Goal: Task Accomplishment & Management: Use online tool/utility

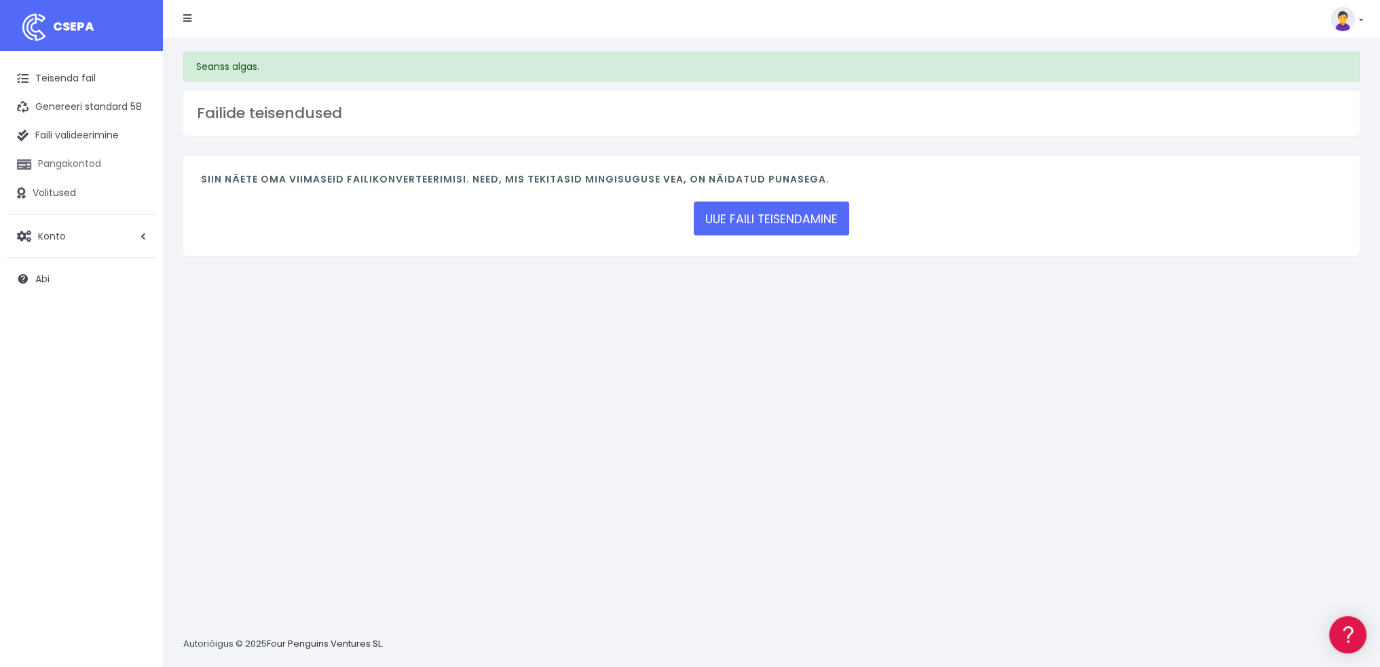
click at [74, 163] on font "Pangakontod" at bounding box center [69, 164] width 63 height 14
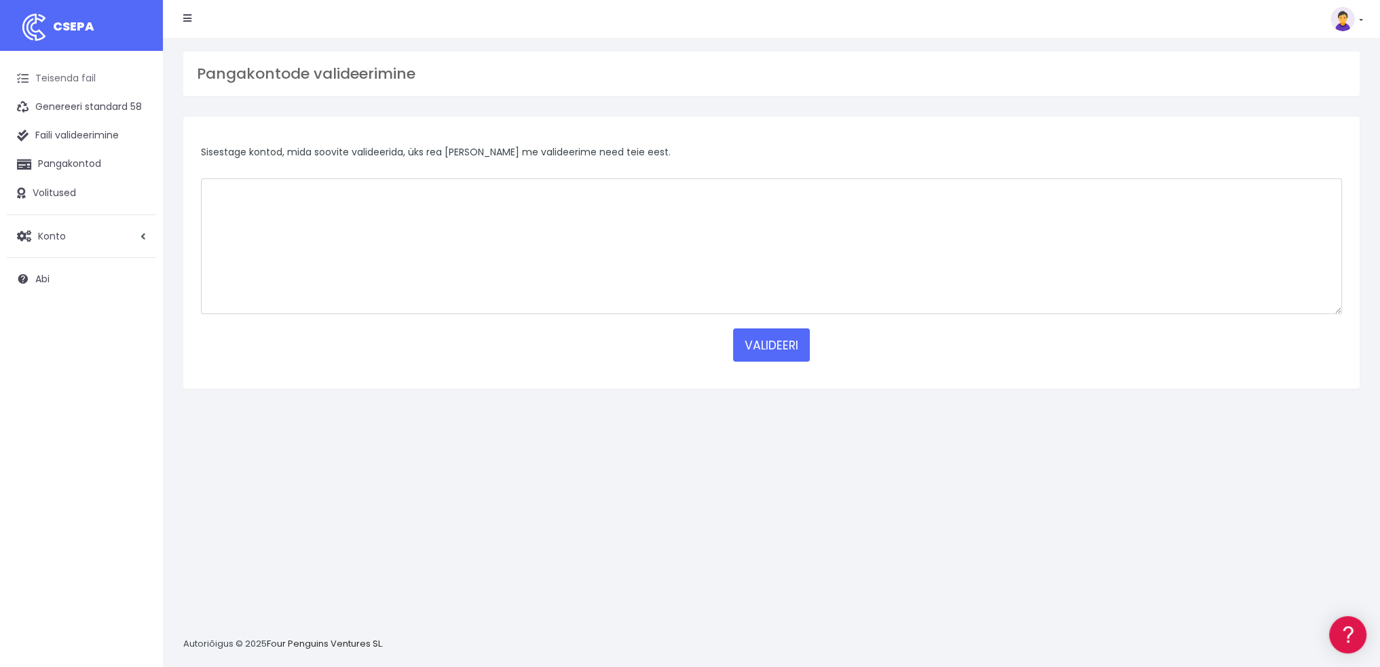
click at [74, 76] on font "Teisenda fail" at bounding box center [65, 78] width 60 height 14
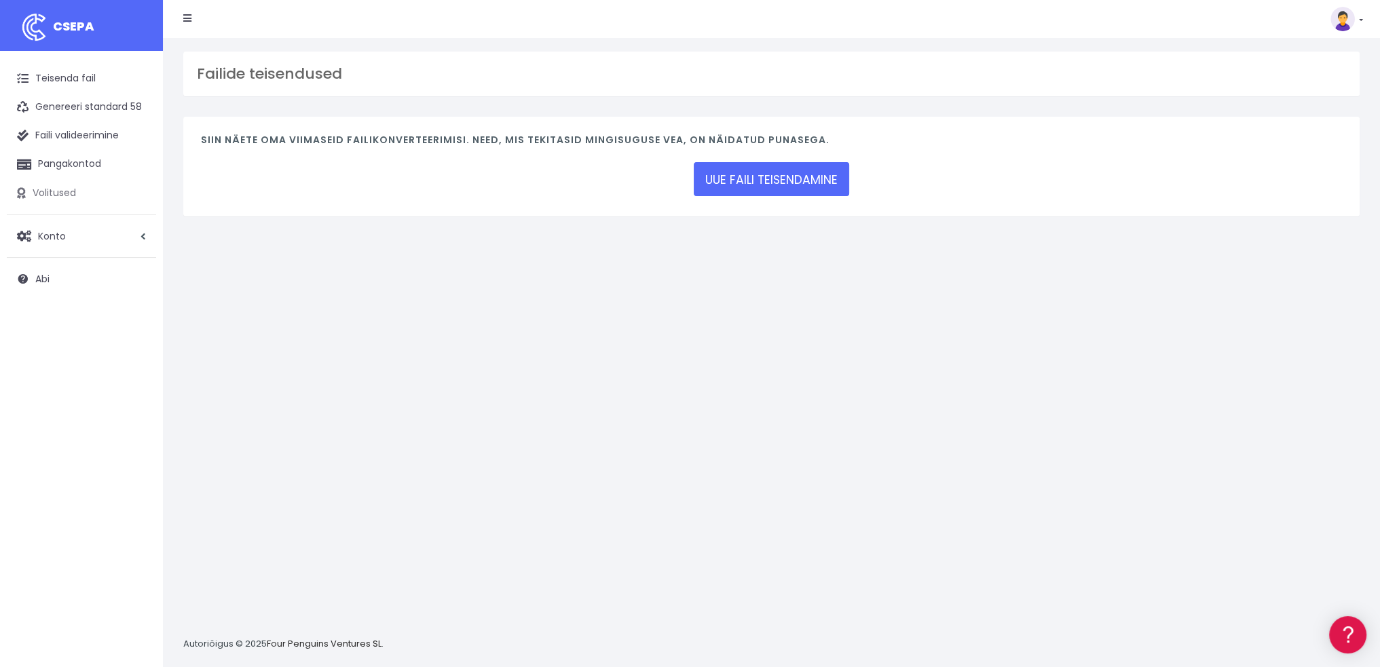
click at [58, 187] on font "Volitused" at bounding box center [54, 193] width 43 height 14
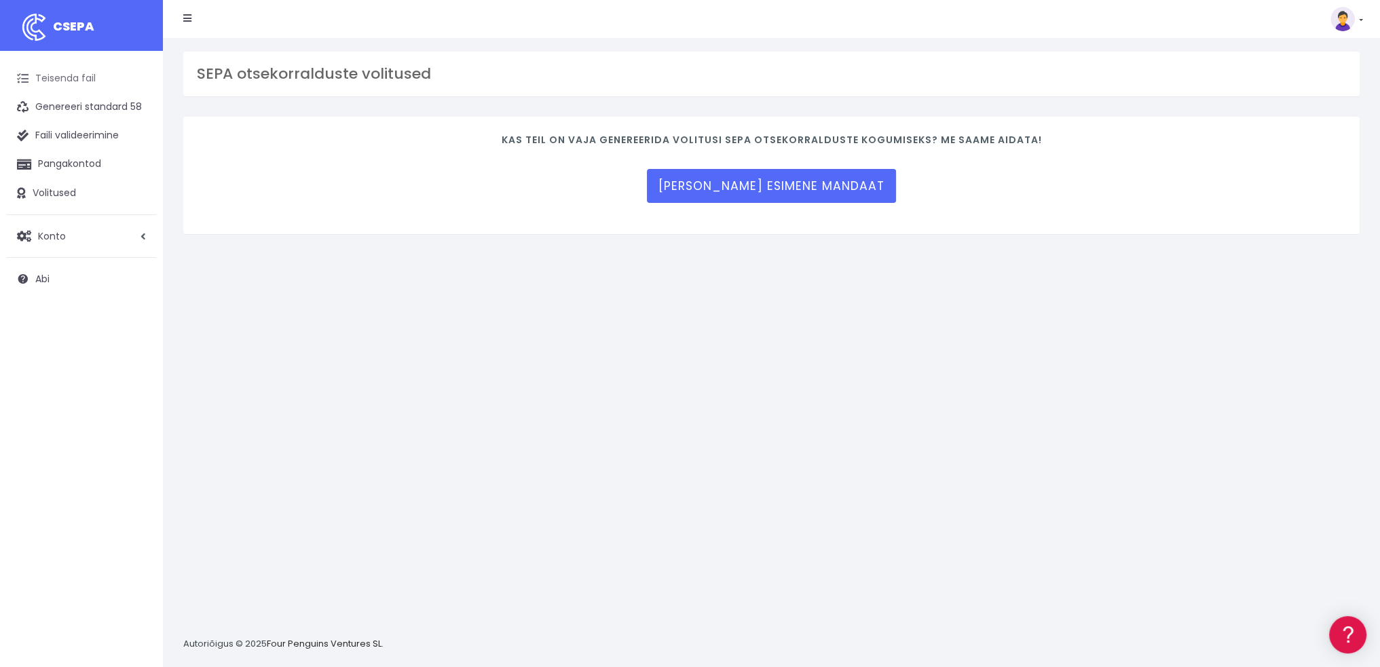
click at [81, 79] on font "Teisenda fail" at bounding box center [65, 78] width 60 height 14
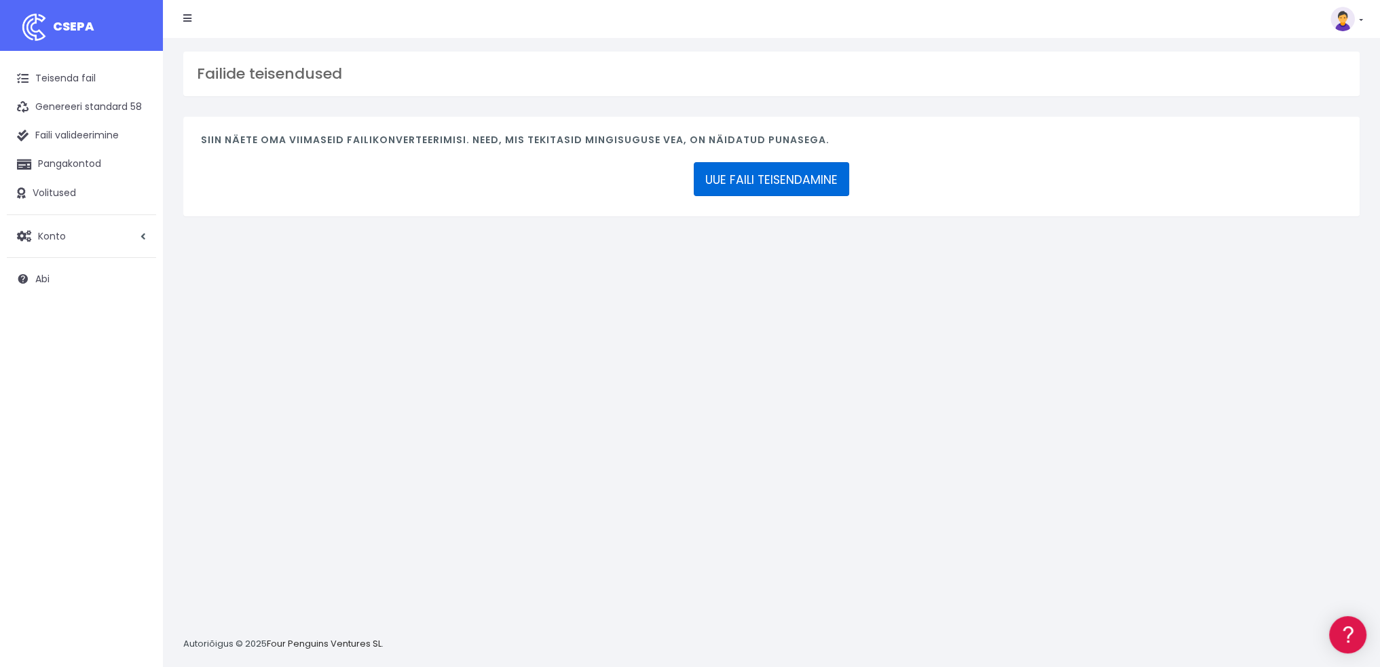
click at [791, 179] on font "UUE FAILI TEISENDAMINE" at bounding box center [772, 180] width 132 height 16
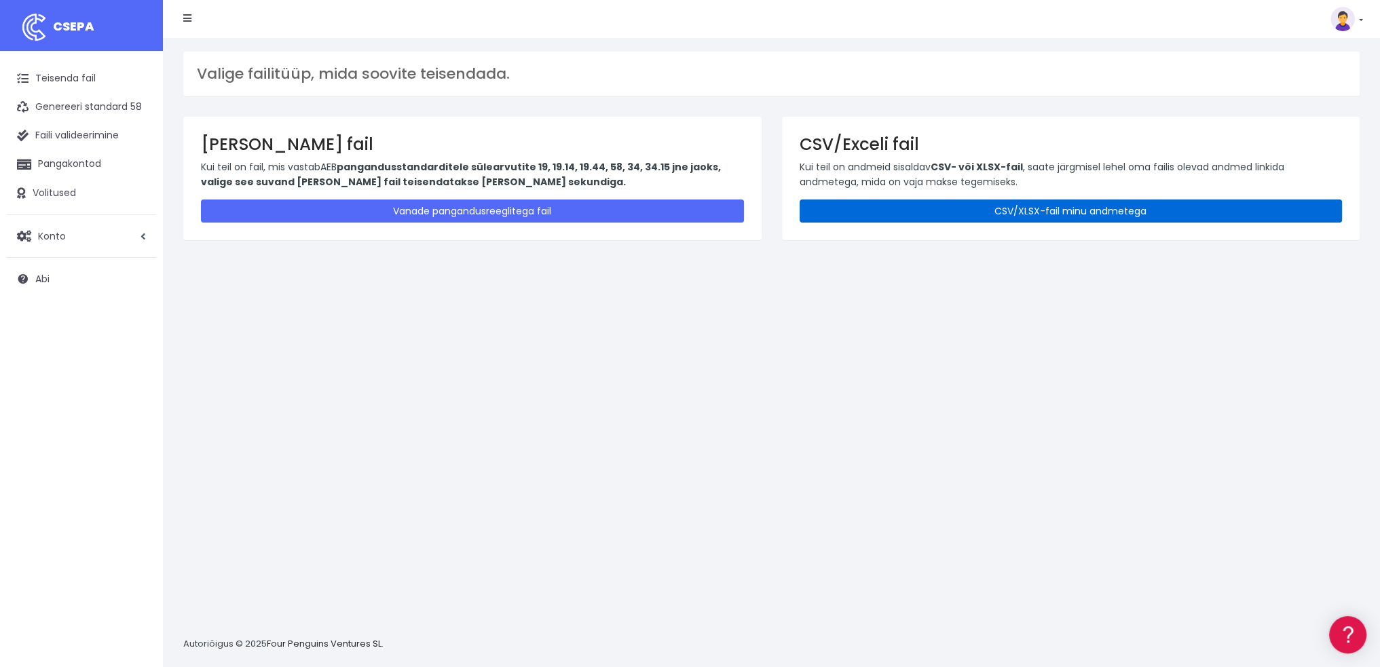
click at [989, 208] on link "CSV/XLSX-fail minu andmetega" at bounding box center [1071, 211] width 543 height 23
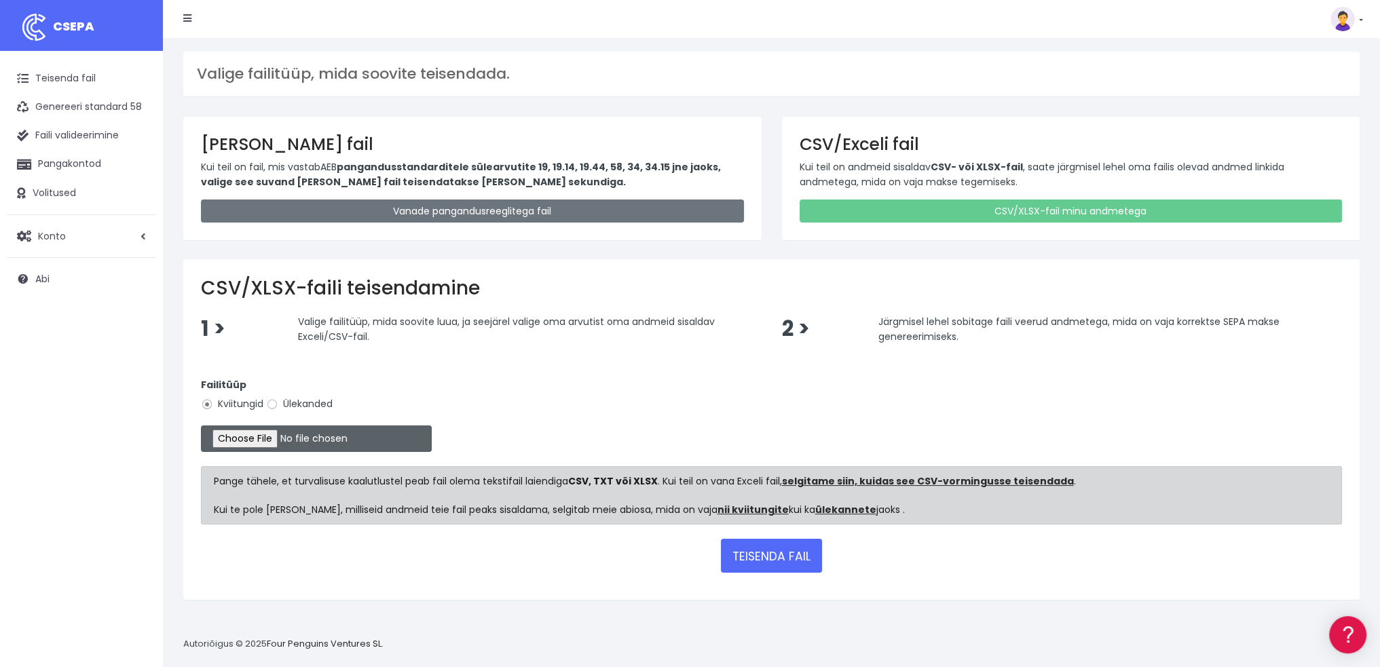
click at [255, 441] on input "file" at bounding box center [316, 439] width 231 height 26
type input "C:\fakepath\vastendus csv.csv"
click at [791, 555] on font "TEISENDA FAIL" at bounding box center [772, 557] width 78 height 16
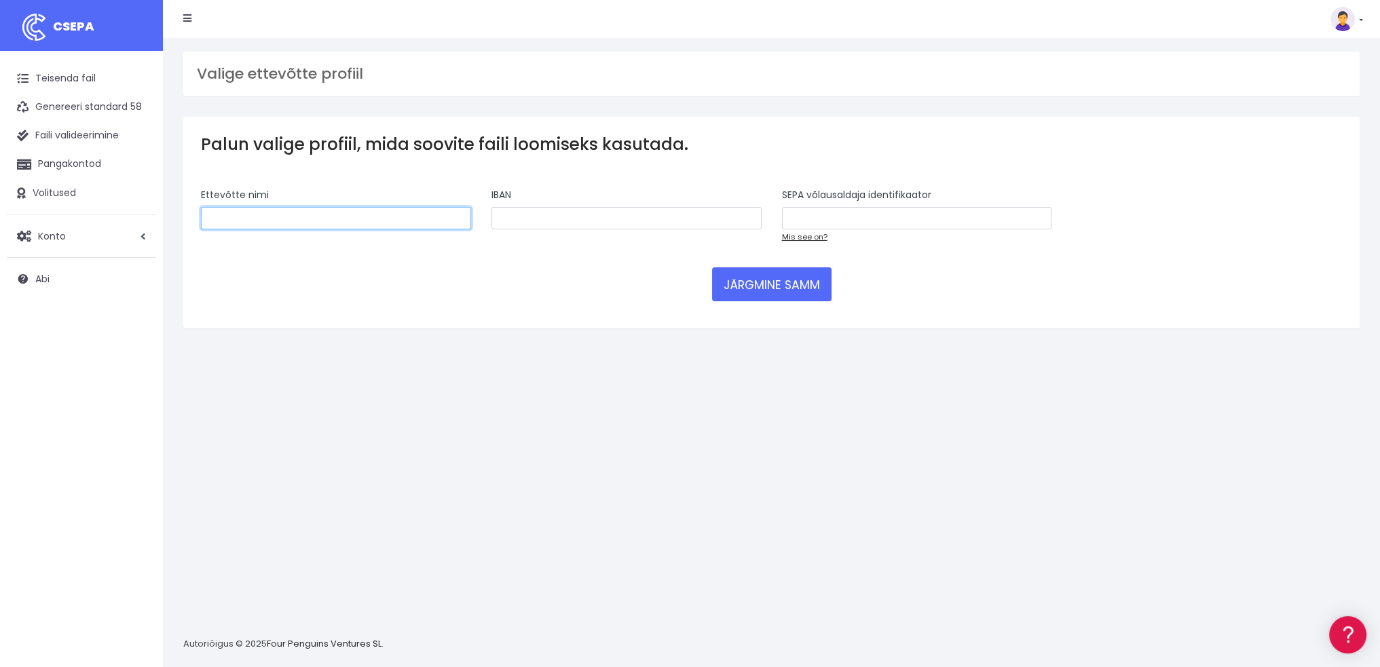
click at [316, 210] on input "text" at bounding box center [336, 218] width 270 height 23
type input "E"
type input "K"
click at [228, 217] on input "Tettakota OÜ" at bounding box center [336, 218] width 270 height 23
type input "Terraakota OÜ"
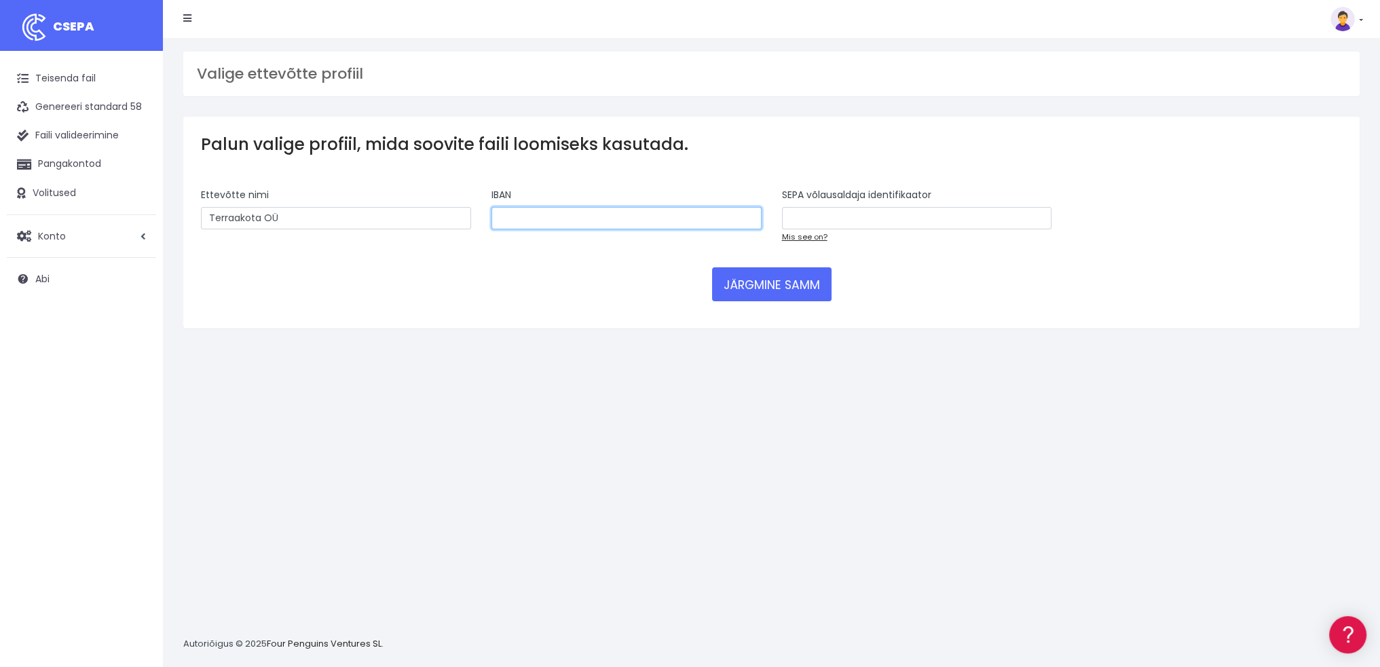
click at [511, 216] on input "text" at bounding box center [627, 218] width 270 height 23
paste input "EE711700017002435145"
type input "EE711700017002435145"
drag, startPoint x: 429, startPoint y: 307, endPoint x: 311, endPoint y: 254, distance: 129.5
click at [426, 304] on form "Ettevõtte nimi Terraakota OÜ IBAN EE711700017002435145 SEPA võlausaldaja identi…" at bounding box center [771, 249] width 1141 height 123
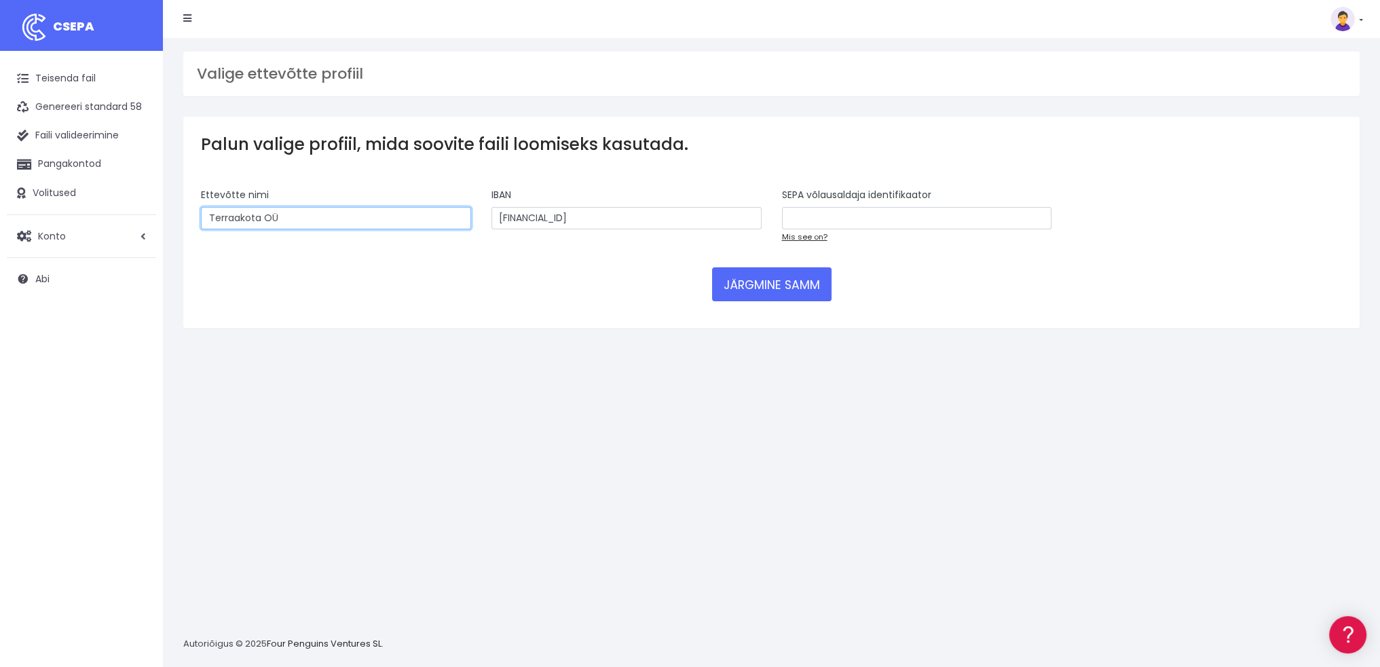
click at [234, 223] on input "Terraakota OÜ" at bounding box center [336, 218] width 270 height 23
type input "Terrakota OÜ"
click at [509, 272] on div "JÄRGMINE SAMM" at bounding box center [771, 285] width 1141 height 34
click at [814, 236] on font "Mis see on?" at bounding box center [804, 237] width 45 height 11
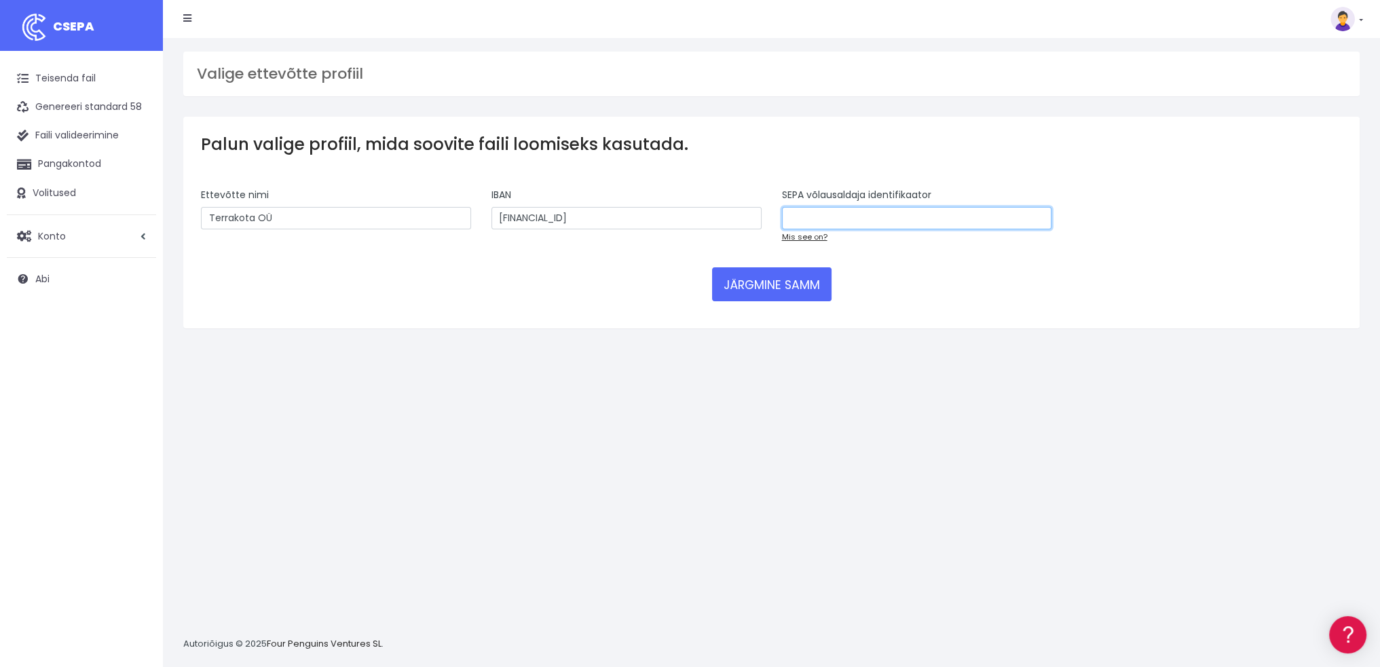
click at [811, 219] on input "text" at bounding box center [917, 218] width 270 height 23
paste input "RIKOEE22"
type input "RIKOEE22"
click at [919, 310] on div "Palun valige profiil, mida soovite faili loomiseks kasutada. Ettevõtte nimi Ter…" at bounding box center [771, 223] width 1177 height 212
click at [807, 293] on button "JÄRGMINE SAMM" at bounding box center [772, 285] width 120 height 34
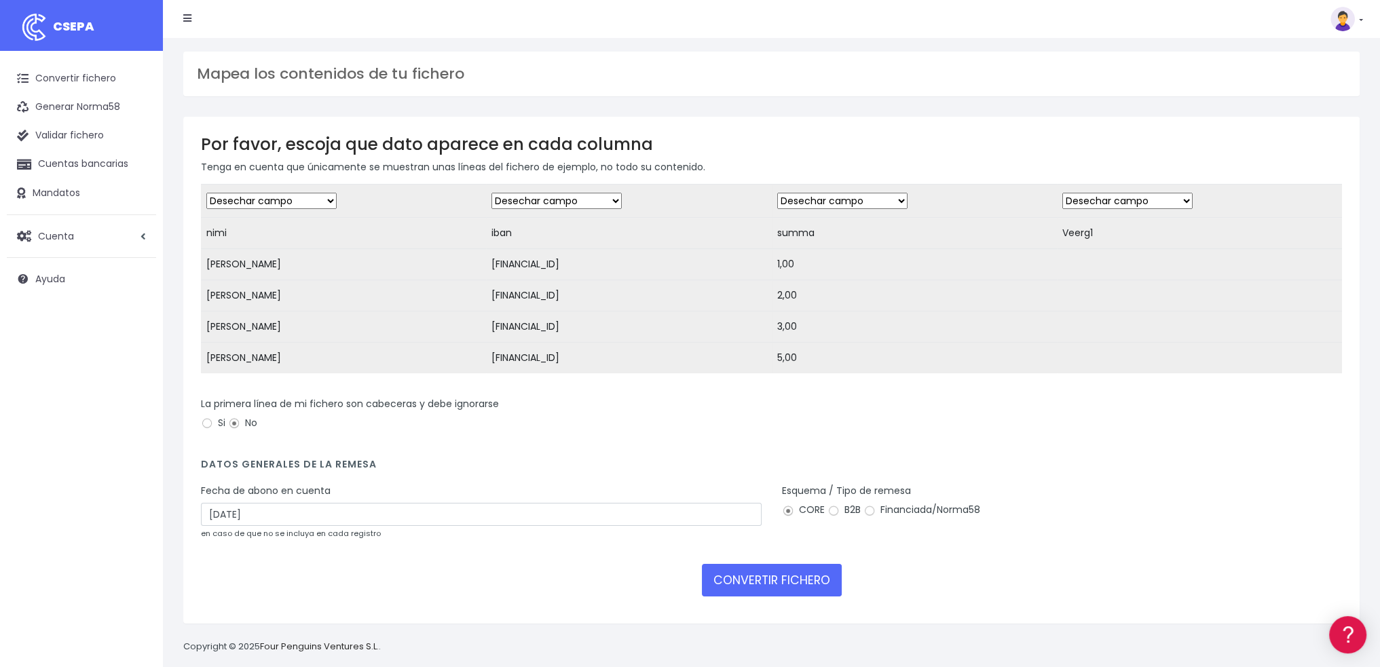
click at [1304, 164] on p "Tenga en cuenta que únicamente se muestran unas líneas del fichero de ejemplo, …" at bounding box center [771, 167] width 1141 height 15
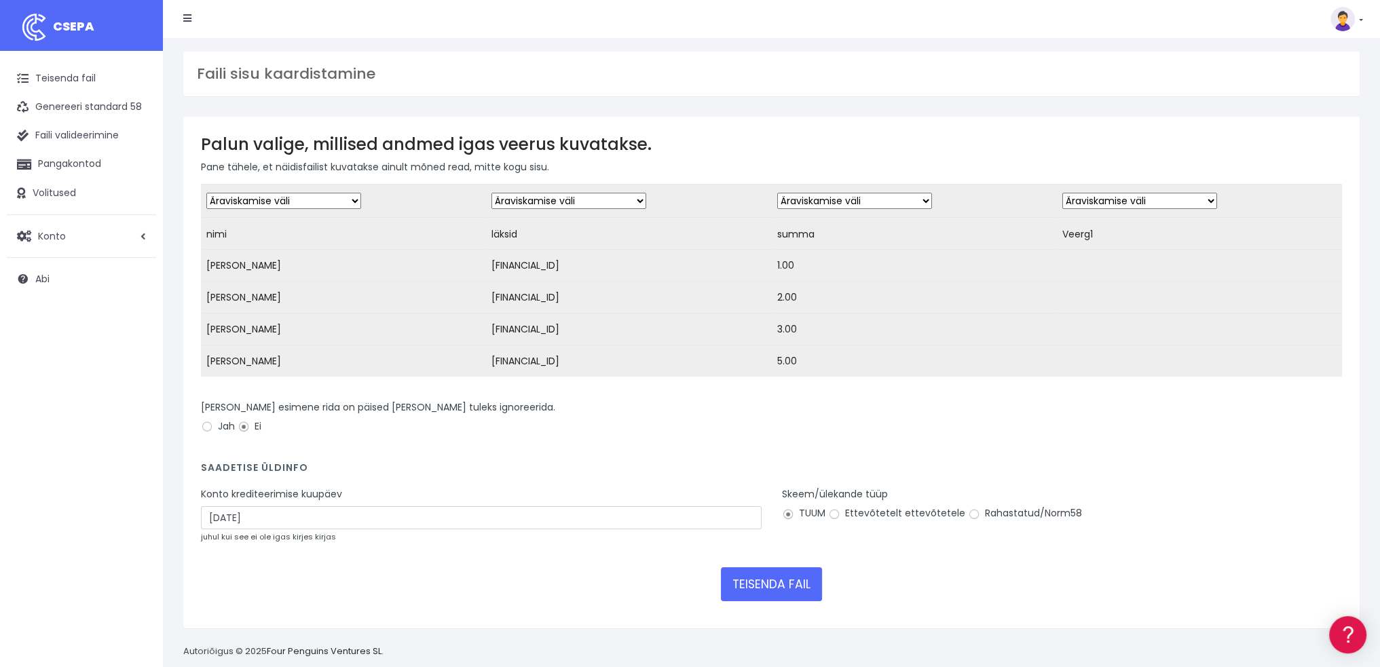
click at [312, 202] on select "Äraviskamise väli Klient: nimi Klient: DNI Klient: E-post Klient: Aadress Klien…" at bounding box center [283, 201] width 155 height 16
select select "debtor"
click at [206, 193] on select "Äraviskamise väli Klient: nimi Klient: DNI Klient: E-post Klient: Aadress Klien…" at bounding box center [283, 201] width 155 height 16
click at [541, 200] on select "Äraviskamise väli Klient: nimi Klient: DNI Klient: E-post Klient: Aadress Klien…" at bounding box center [569, 201] width 155 height 16
select select "iban"
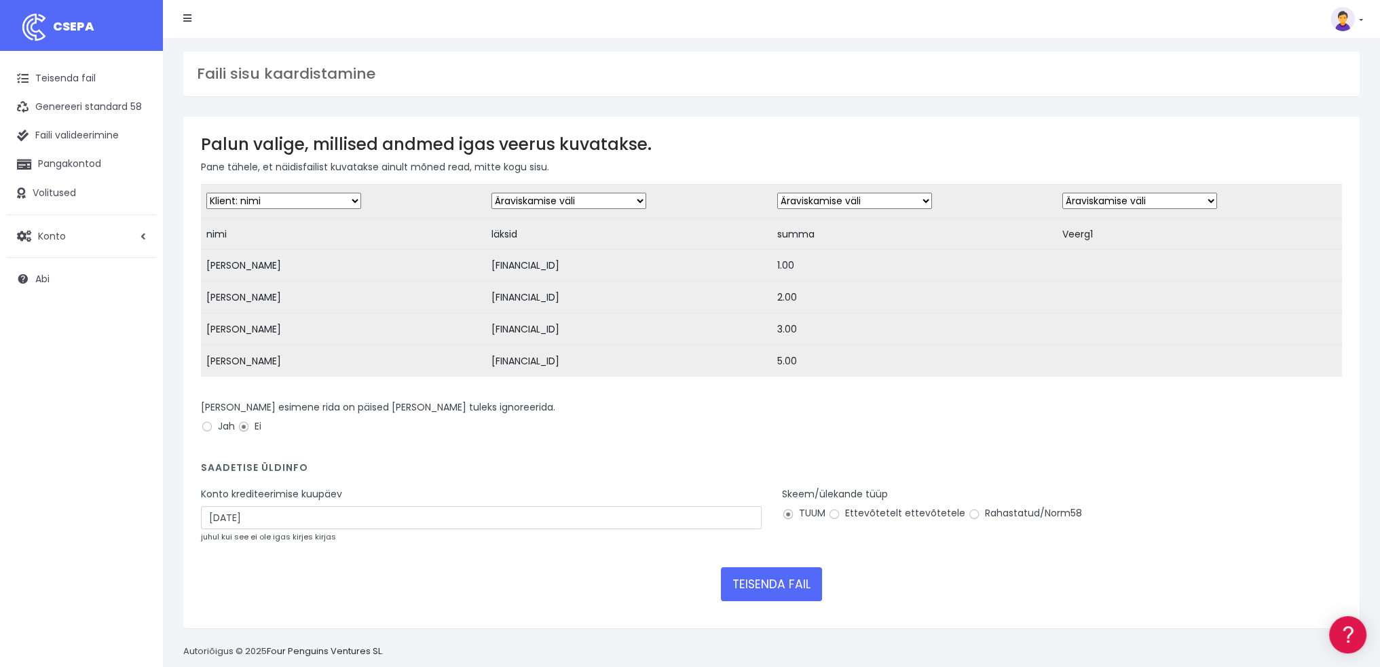
click at [492, 193] on select "Äraviskamise väli Klient: nimi Klient: DNI Klient: E-post Klient: Aadress Klien…" at bounding box center [569, 201] width 155 height 16
click at [854, 200] on select "Äraviskamise väli Klient: nimi Klient: DNI Klient: E-post Klient: Aadress Klien…" at bounding box center [854, 201] width 155 height 16
click at [777, 193] on select "Äraviskamise väli Klient: nimi Klient: DNI Klient: E-post Klient: Aadress Klien…" at bounding box center [854, 201] width 155 height 16
click at [871, 200] on select "Äraviskamise väli Klient: nimi Klient: DNI Klient: E-post Klient: Aadress Klien…" at bounding box center [854, 201] width 155 height 16
select select "amount"
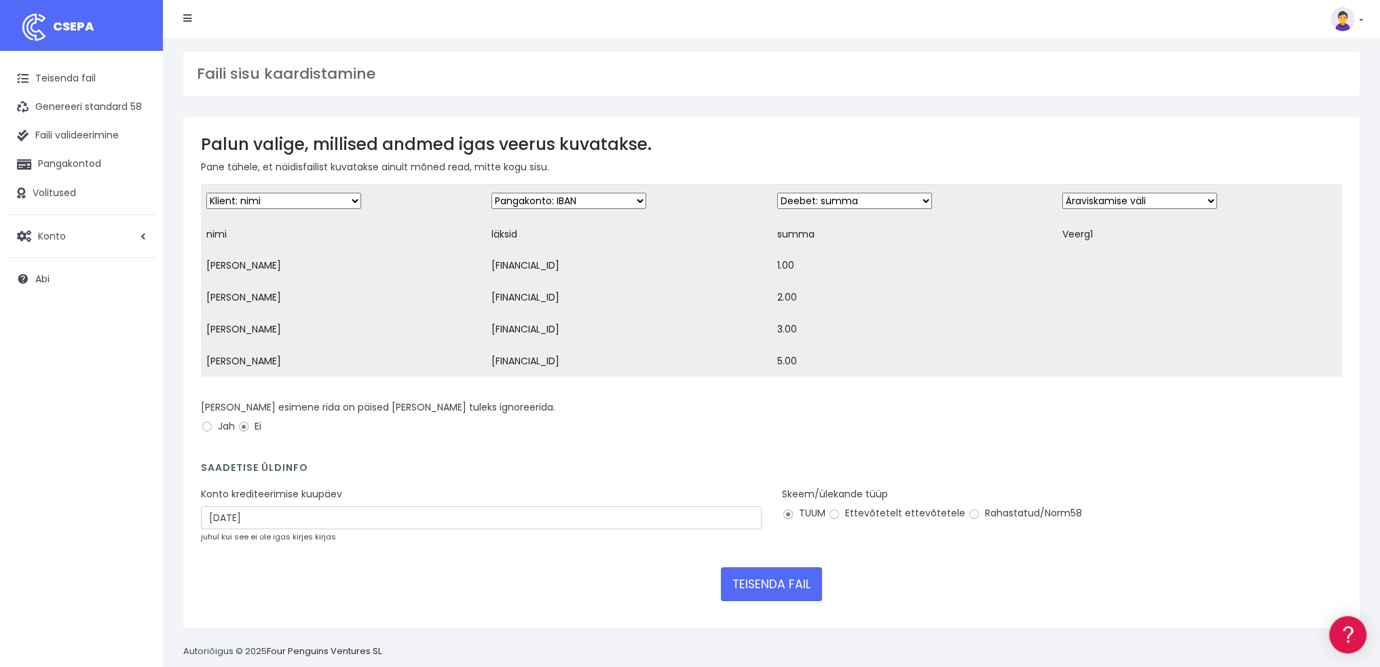
click at [777, 193] on select "Äraviskamise väli Klient: nimi Klient: DNI Klient: E-post Klient: Aadress Klien…" at bounding box center [854, 201] width 155 height 16
click at [1120, 201] on select "Äraviskamise väli Klient: nimi Klient: DNI Klient: E-post Klient: Aadress Klien…" at bounding box center [1140, 201] width 155 height 16
click at [965, 279] on tbody "Äraviskamise väli Klient: nimi Klient: DNI Klient: E-post Klient: Aadress Klien…" at bounding box center [771, 281] width 1141 height 192
click at [1118, 202] on select "Äraviskamise väli Klient: nimi Klient: DNI Klient: E-post Klient: Aadress Klien…" at bounding box center [1140, 201] width 155 height 16
select select "description"
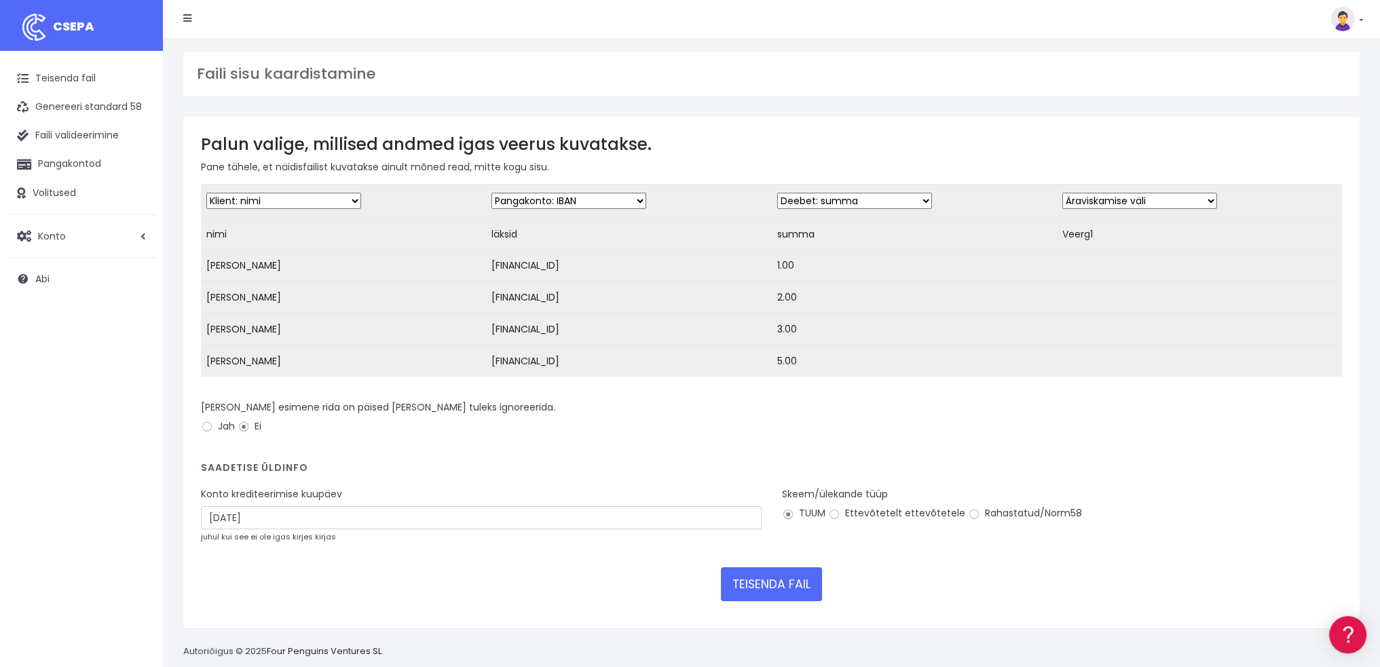
click at [1063, 193] on select "Äraviskamise väli Klient: nimi Klient: DNI Klient: E-post Klient: Aadress Klien…" at bounding box center [1140, 201] width 155 height 16
click at [986, 448] on div "Minu faili esimene rida on päised ja seda tuleks ignoreerida. Jah Ei" at bounding box center [772, 425] width 1162 height 48
click at [208, 433] on input "Jah" at bounding box center [207, 427] width 12 height 12
radio input "true"
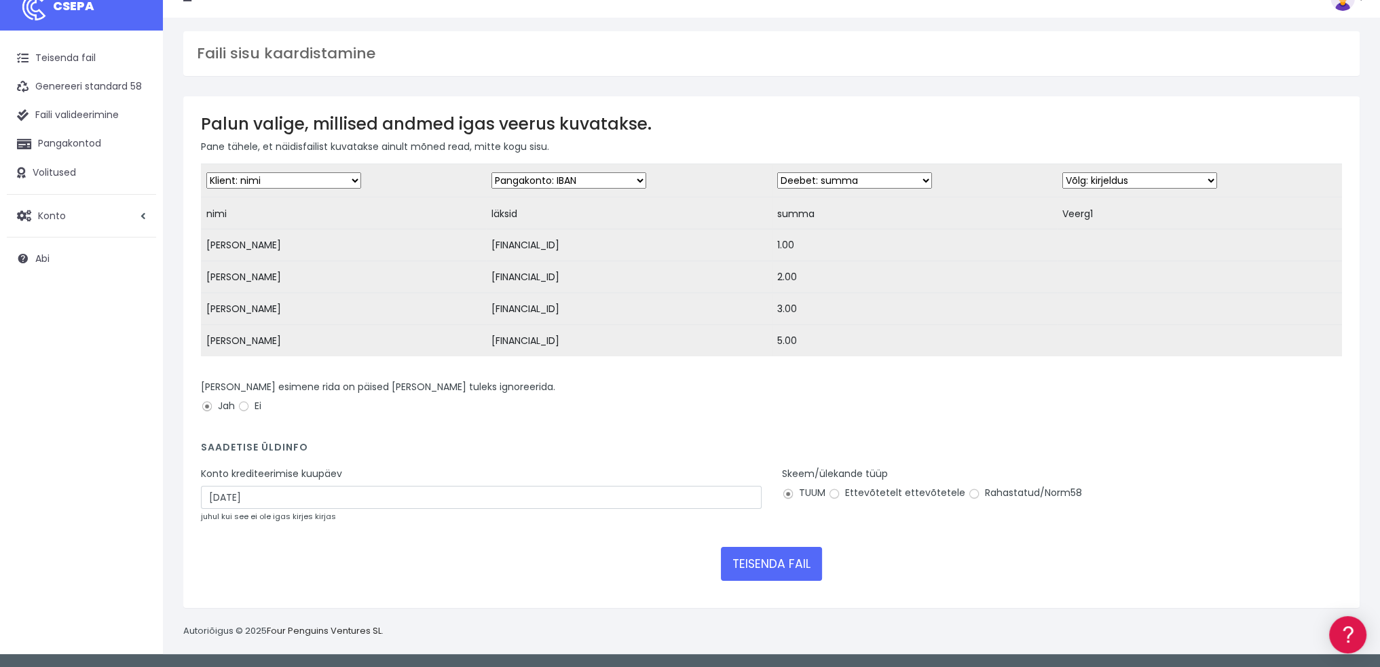
scroll to position [28, 0]
click at [766, 567] on font "TEISENDA FAIL" at bounding box center [772, 565] width 78 height 16
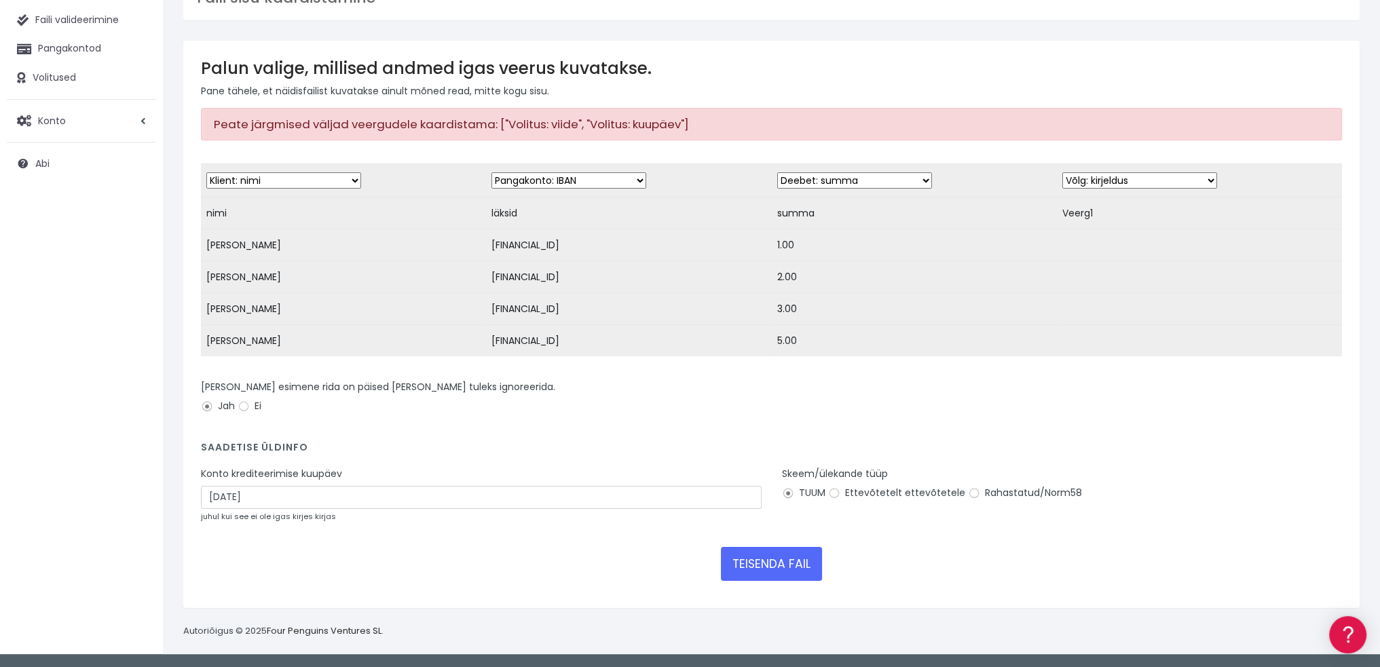
scroll to position [122, 0]
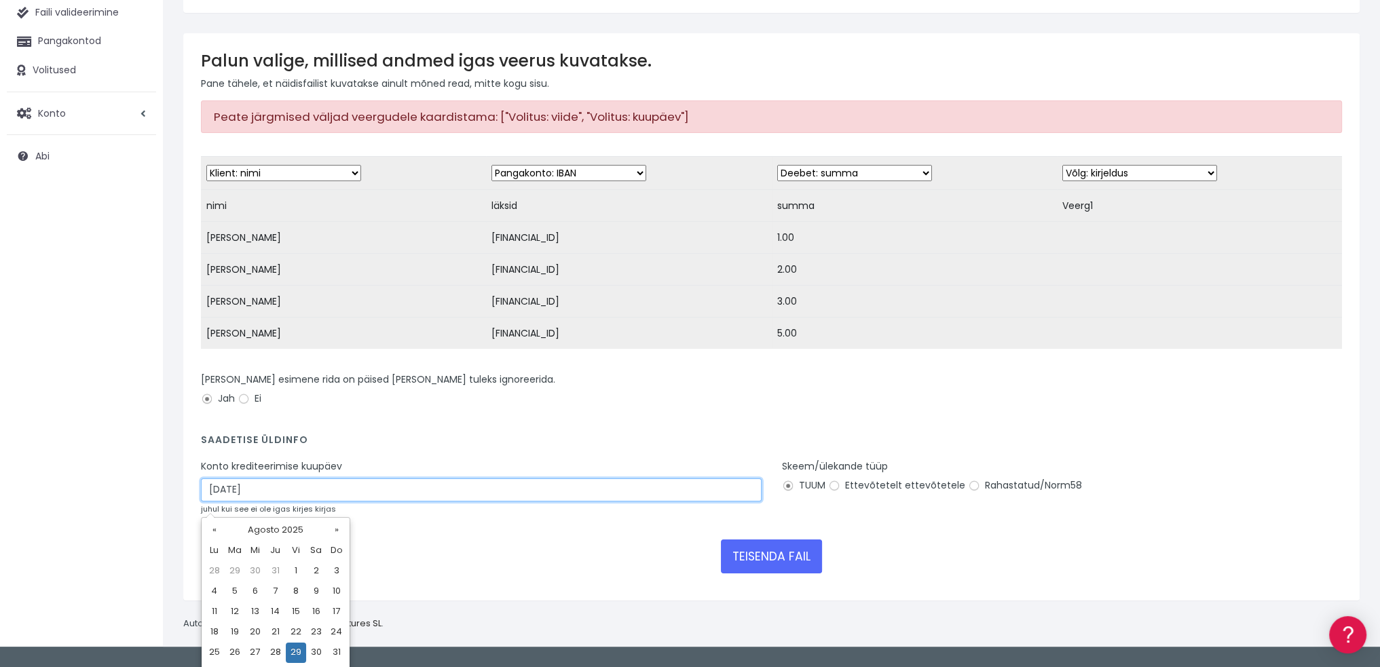
click at [276, 502] on input "[DATE]" at bounding box center [481, 490] width 561 height 23
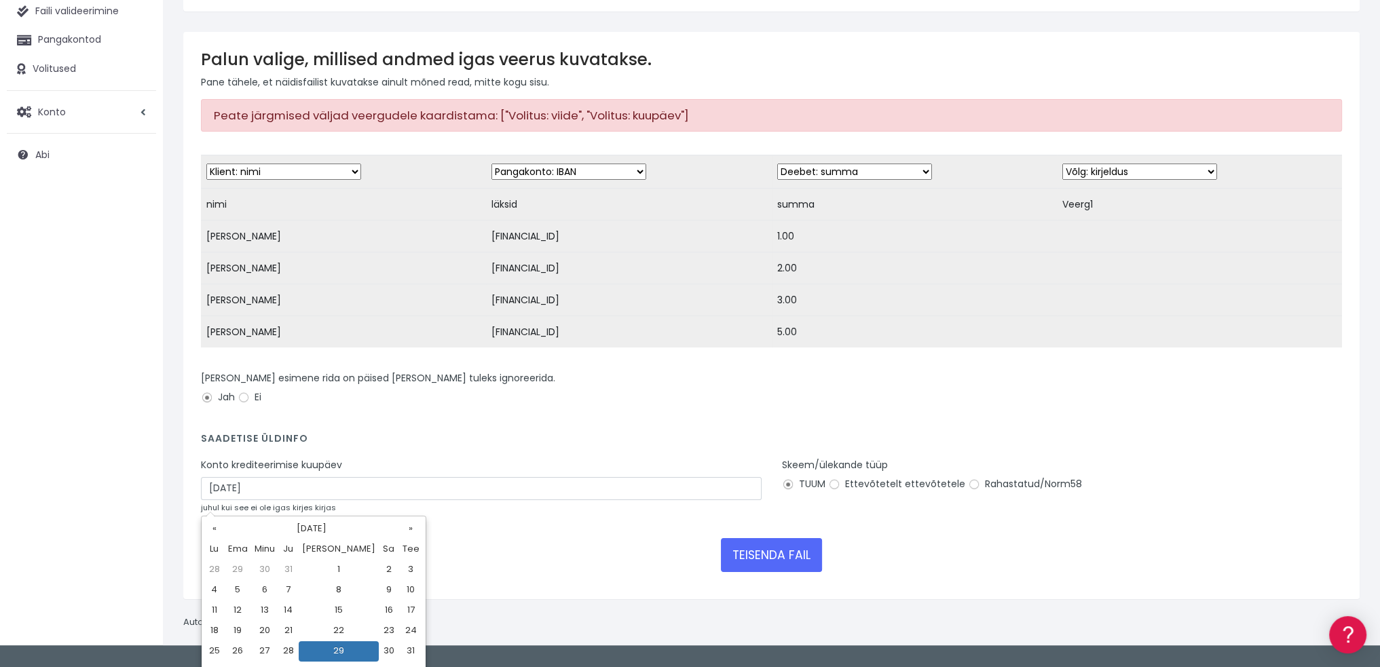
click at [479, 570] on div "TEISENDA FAIL" at bounding box center [771, 555] width 1141 height 34
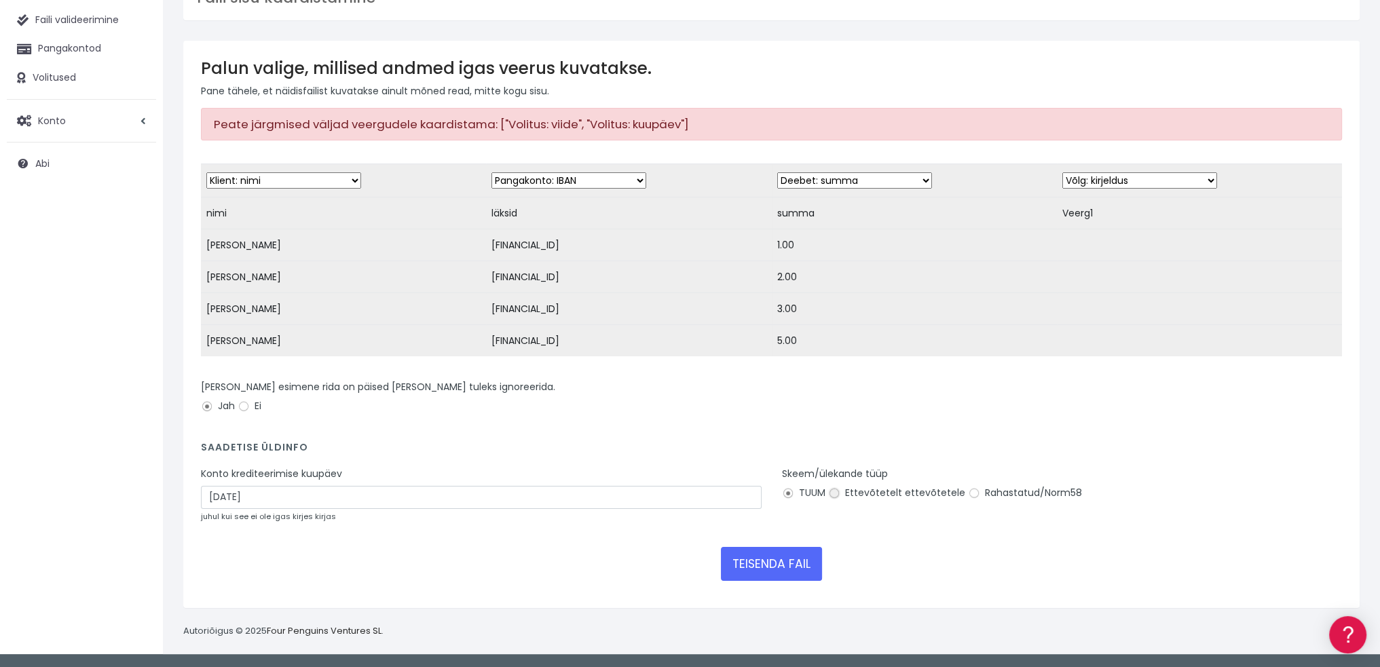
click at [835, 493] on input "Ettevõtetelt ettevõtetele" at bounding box center [834, 494] width 12 height 12
radio input "true"
click at [797, 500] on label "TUUM" at bounding box center [803, 493] width 43 height 14
click at [794, 500] on input "TUUM" at bounding box center [788, 494] width 12 height 12
radio input "true"
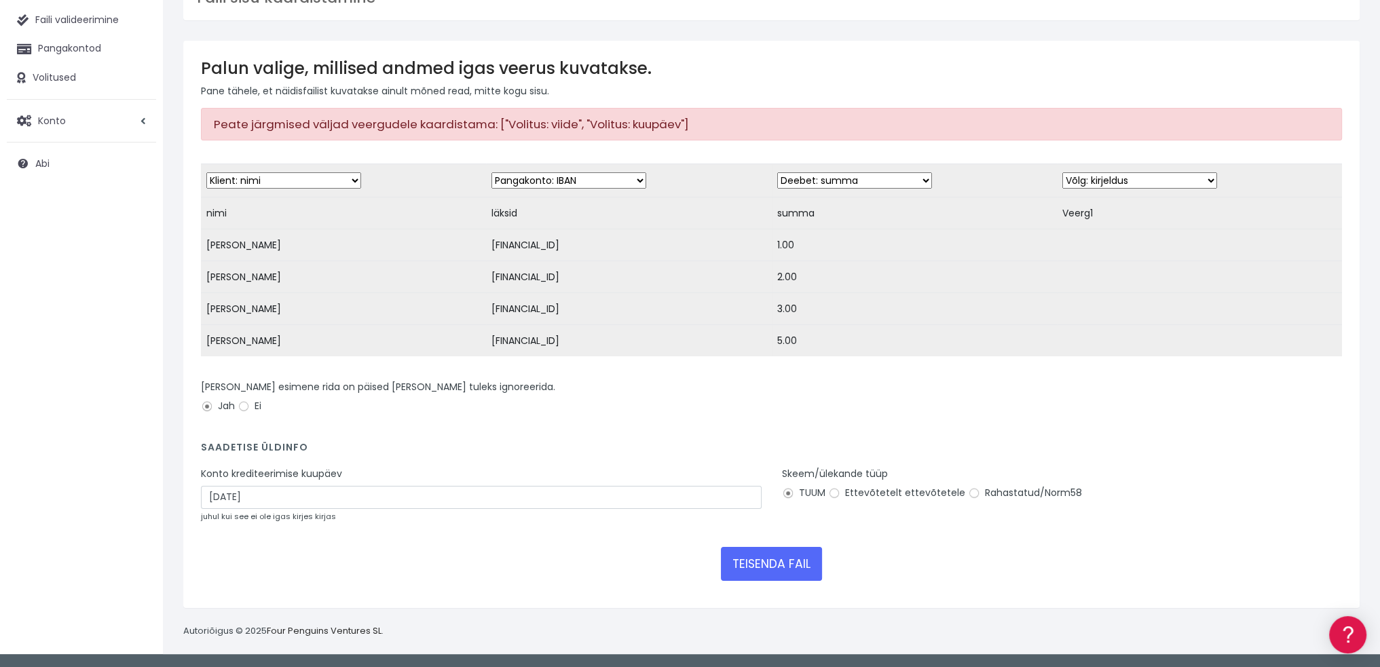
click at [606, 570] on div "TEISENDA FAIL" at bounding box center [771, 564] width 1141 height 34
click at [763, 565] on font "TEISENDA FAIL" at bounding box center [772, 564] width 78 height 16
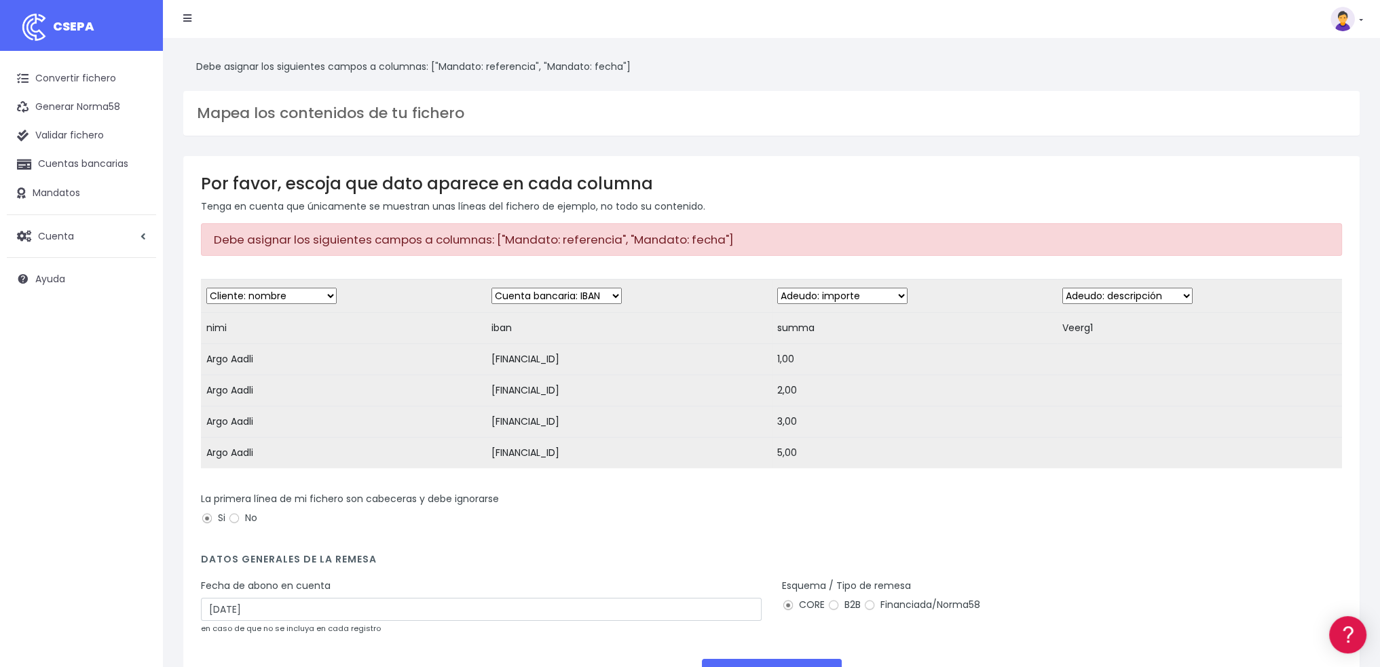
drag, startPoint x: 1182, startPoint y: 2, endPoint x: 1076, endPoint y: 325, distance: 339.5
click at [1076, 325] on td "Veerg1" at bounding box center [1199, 327] width 285 height 31
click at [1127, 291] on select "Desechar campo Cliente: nombre Cliente: DNI Cliente: Email Cliente: Dirección C…" at bounding box center [1128, 296] width 130 height 16
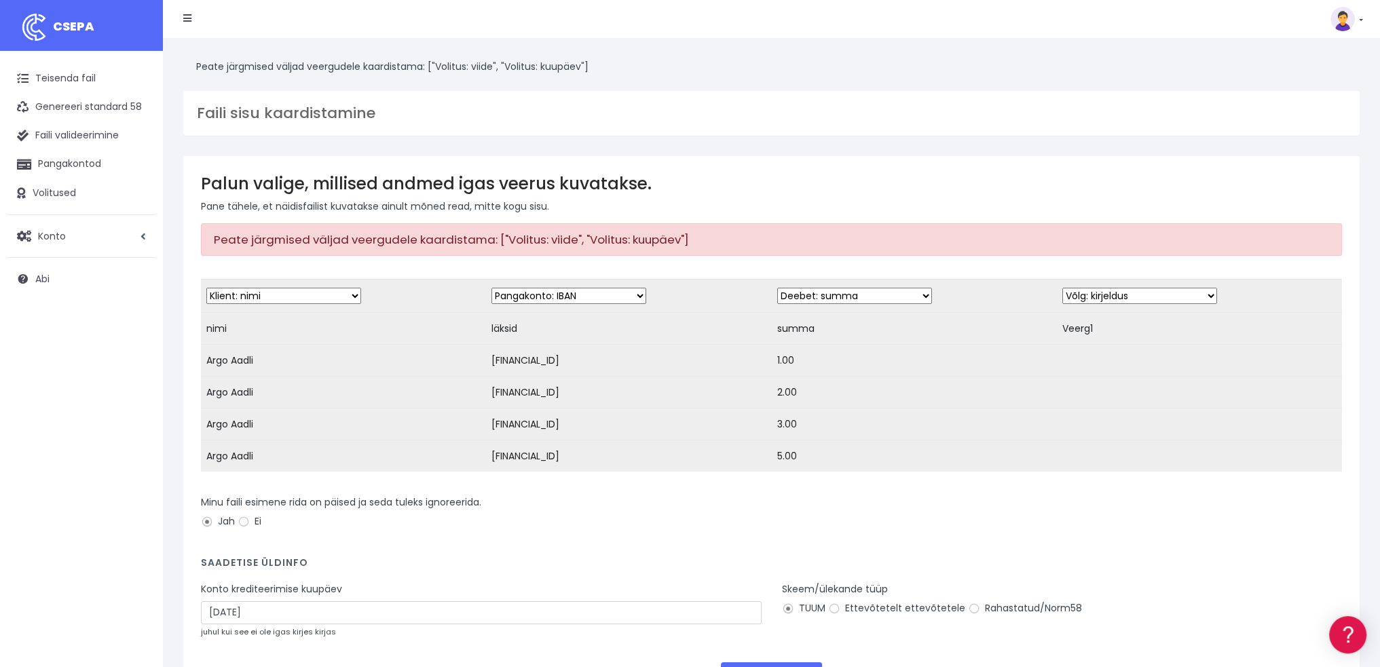
drag, startPoint x: 1158, startPoint y: 379, endPoint x: 1143, endPoint y: 342, distance: 40.2
click at [1156, 376] on td at bounding box center [1199, 392] width 285 height 32
click at [1124, 293] on select "Äraviskamise väli Klient: nimi Klient: DNI Klient: E-post Klient: Aadress Klien…" at bounding box center [1140, 296] width 155 height 16
select select "mandate_reference"
click at [1063, 288] on select "Äraviskamise väli Klient: nimi Klient: DNI Klient: E-post Klient: Aadress Klien…" at bounding box center [1140, 296] width 155 height 16
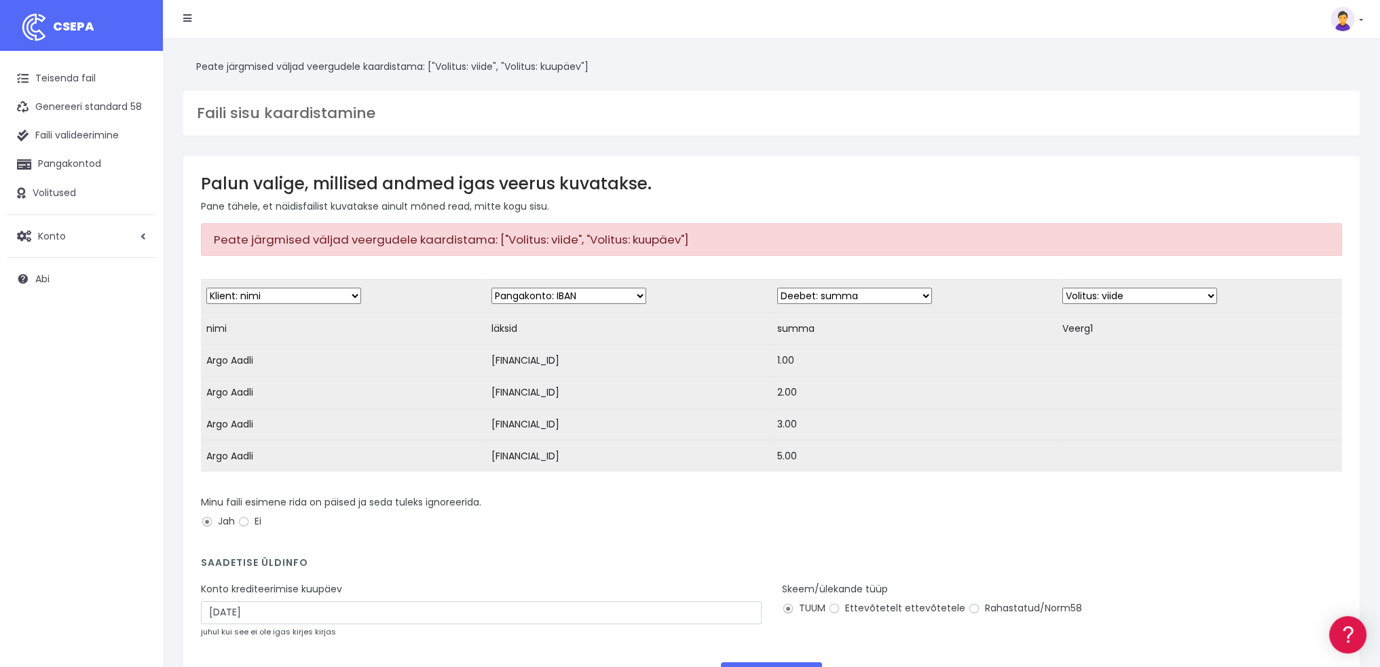
click at [1057, 420] on td at bounding box center [1199, 424] width 285 height 32
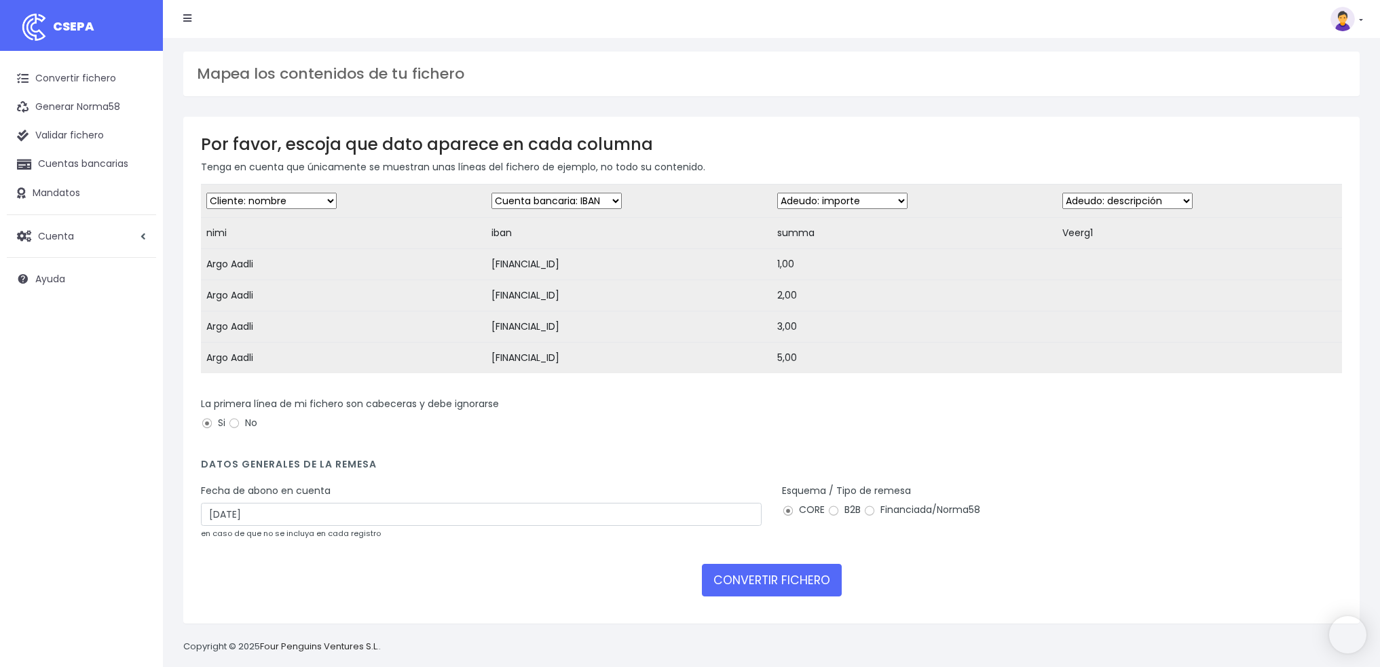
select select "debtor"
select select "iban"
select select "amount"
select select "description"
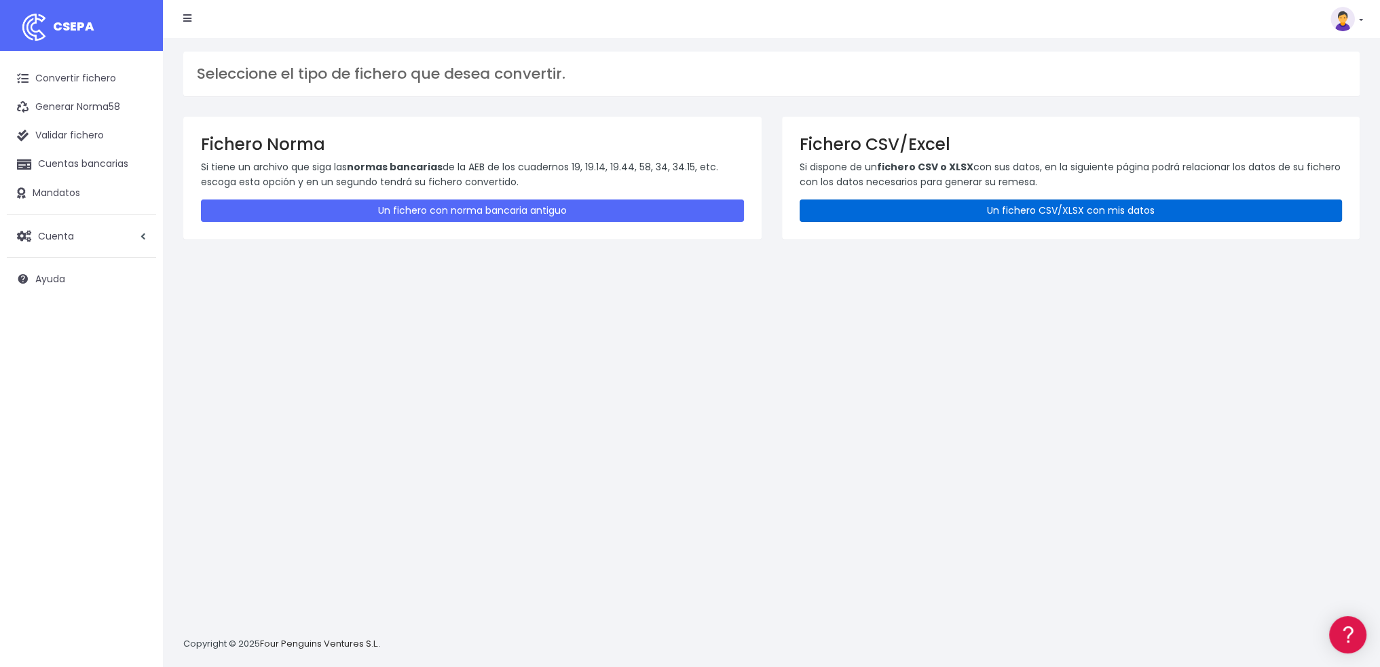
click at [870, 211] on link "Un fichero CSV/XLSX con mis datos" at bounding box center [1071, 211] width 543 height 22
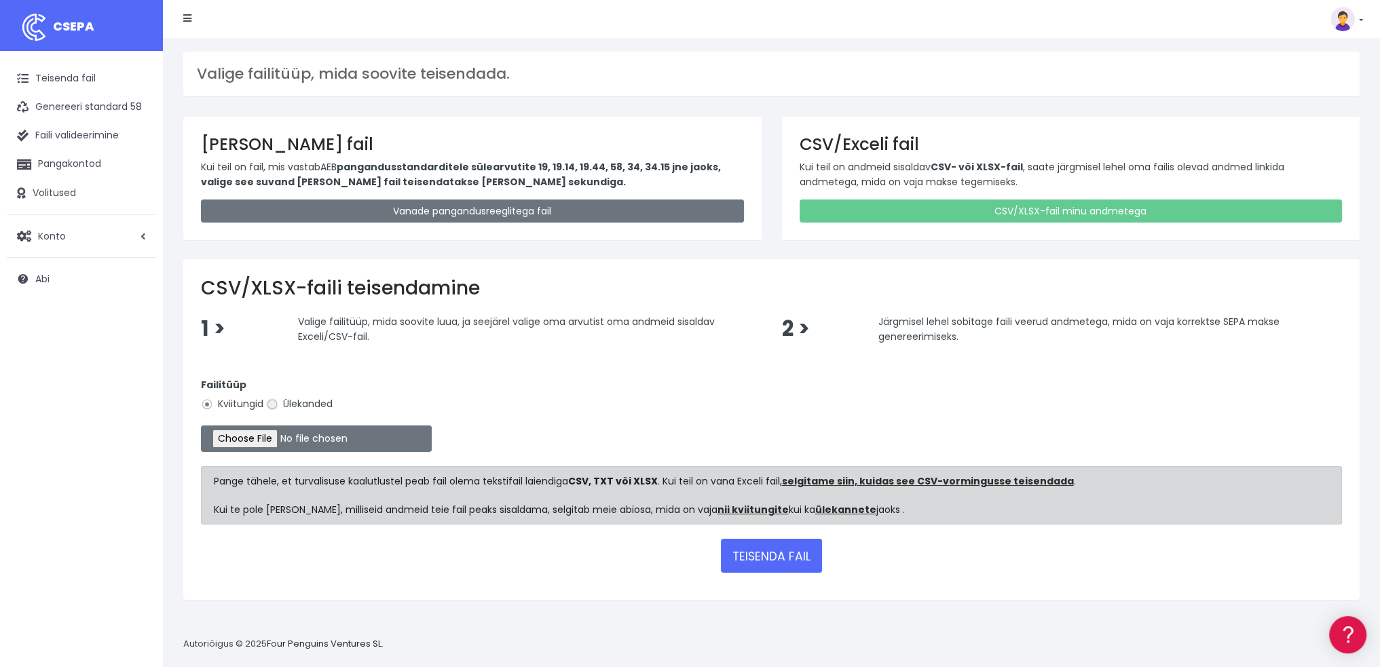
click at [270, 404] on input "Ülekanded" at bounding box center [272, 405] width 12 height 12
radio input "true"
click at [251, 436] on input "file" at bounding box center [316, 439] width 231 height 26
click at [755, 559] on font "TEISENDA FAIL" at bounding box center [772, 557] width 78 height 16
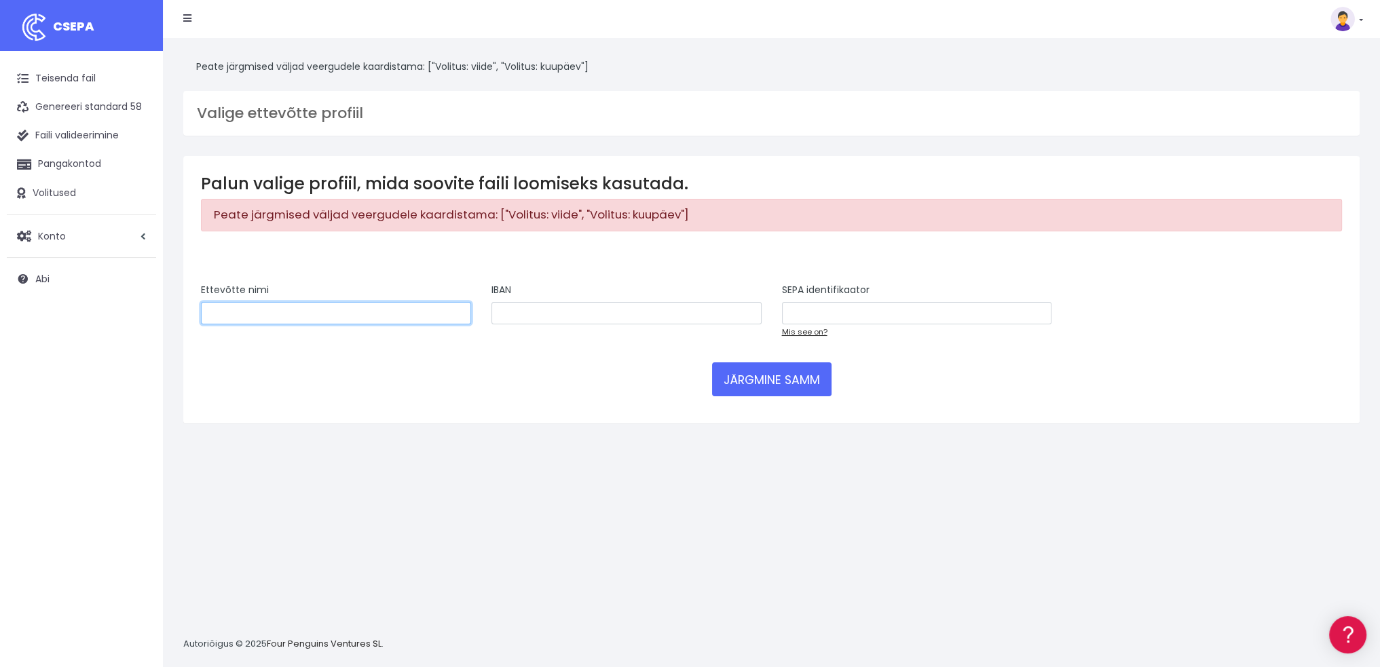
click at [294, 317] on input "text" at bounding box center [336, 313] width 270 height 23
type input "Terrakota OÜ"
click at [516, 312] on input "text" at bounding box center [627, 313] width 270 height 23
paste input "EE711700017002435145"
type input "EE711700017002435145"
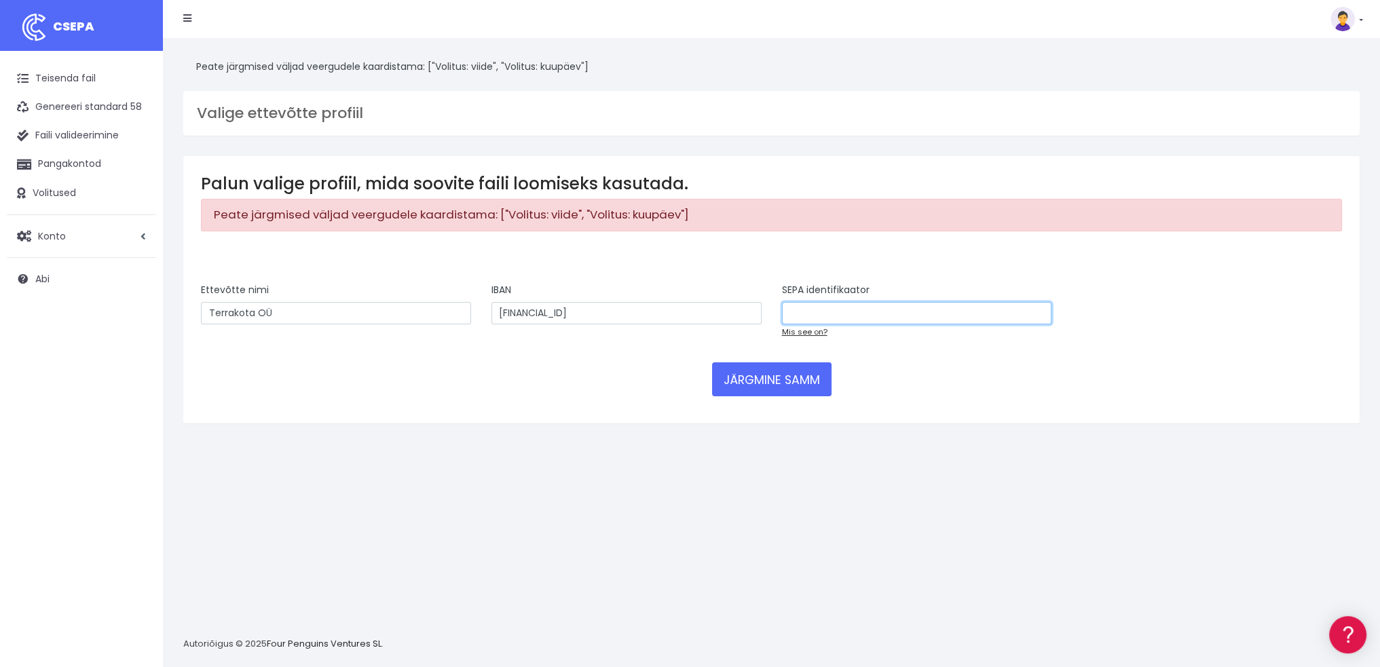
click at [821, 314] on input "text" at bounding box center [917, 313] width 270 height 23
type input "RIKOEE22"
click at [808, 384] on font "JÄRGMINE SAMM" at bounding box center [772, 380] width 96 height 16
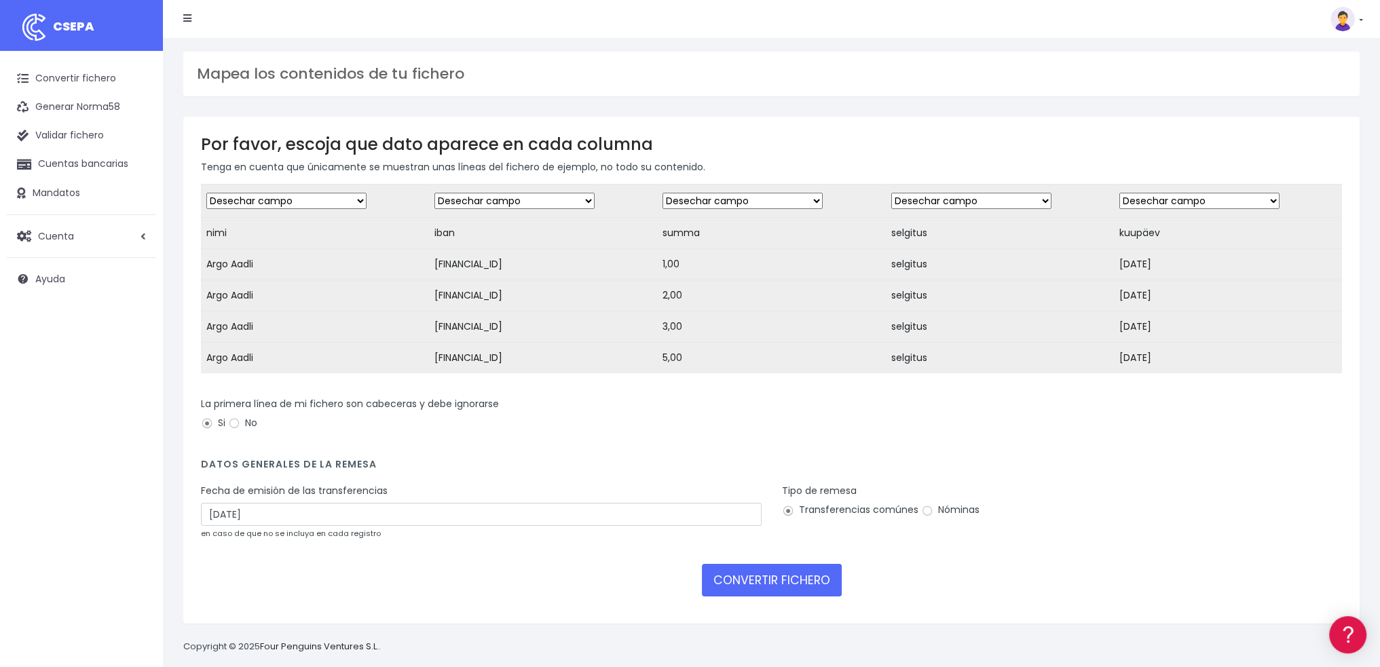
click at [327, 199] on select "Desechar campo Cliente: nombre Cliente: DNI Cliente: Email Cliente: referencia …" at bounding box center [286, 201] width 160 height 16
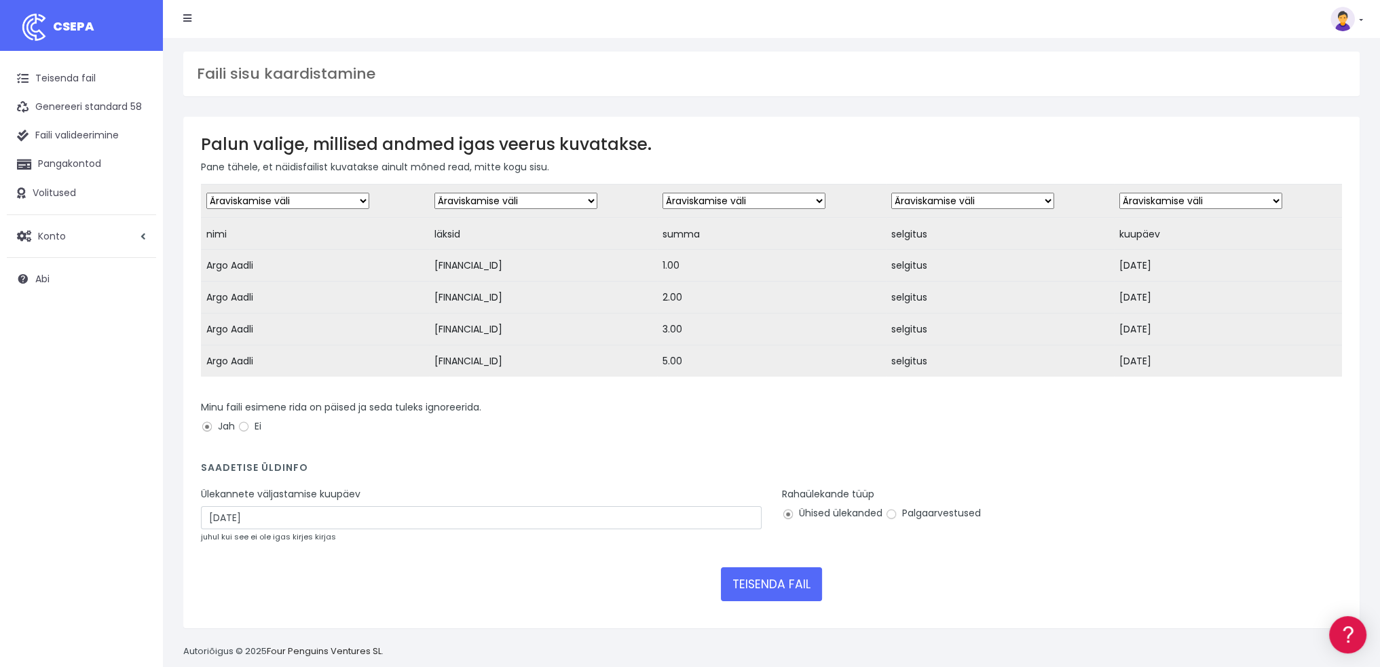
click at [314, 204] on select "Äraviskamise väli Klient: nimi Klient: DNI Klient: E-post Klient: viide Pangako…" at bounding box center [287, 201] width 163 height 16
select select "creditor"
click at [206, 193] on select "Äraviskamise väli Klient: nimi Klient: DNI Klient: E-post Klient: viide Pangako…" at bounding box center [287, 201] width 163 height 16
click at [494, 200] on select "Äraviskamise väli Klient: nimi Klient: DNI Klient: E-post Klient: viide Pangako…" at bounding box center [516, 201] width 163 height 16
select select "iban"
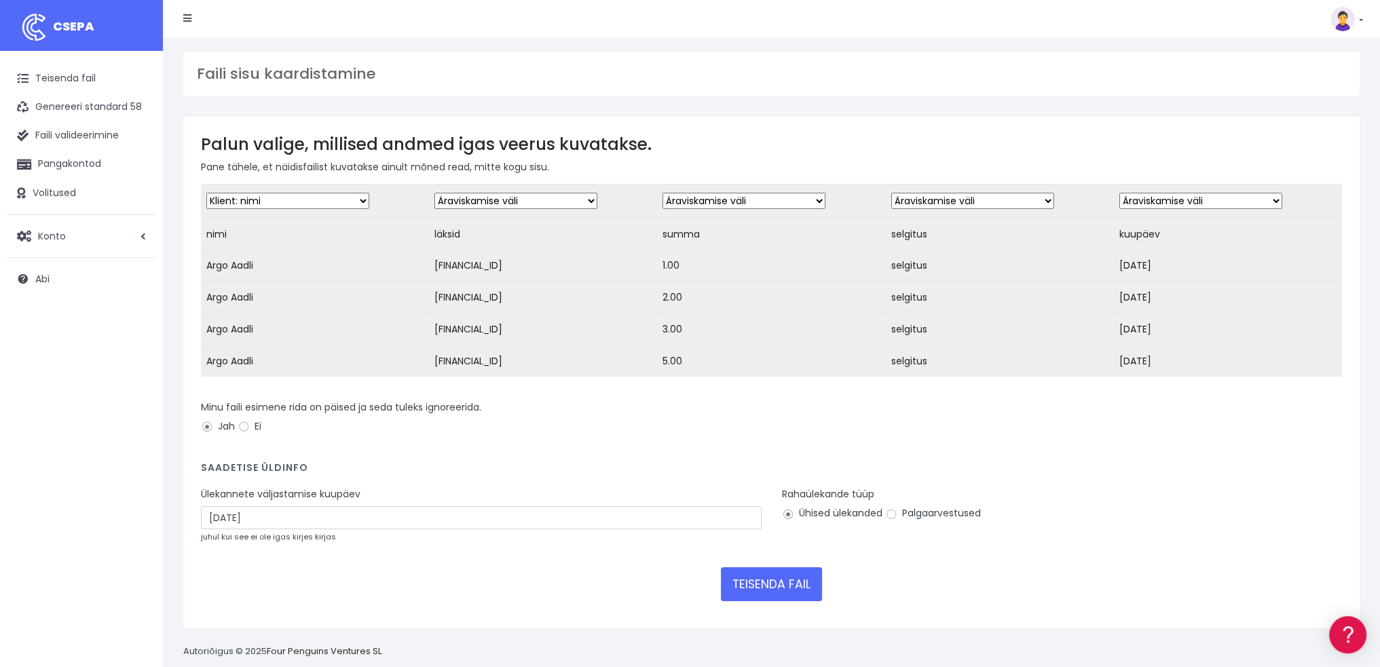
click at [435, 193] on select "Äraviskamise väli Klient: nimi Klient: DNI Klient: E-post Klient: viide Pangako…" at bounding box center [516, 201] width 163 height 16
click at [741, 200] on select "Äraviskamise väli Klient: nimi Klient: DNI Klient: E-post Klient: viide Pangako…" at bounding box center [744, 201] width 163 height 16
click at [663, 193] on select "Äraviskamise väli Klient: nimi Klient: DNI Klient: E-post Klient: viide Pangako…" at bounding box center [744, 201] width 163 height 16
click at [726, 198] on select "Äraviskamise väli Klient: nimi Klient: DNI Klient: E-post Klient: viide Pangako…" at bounding box center [744, 201] width 163 height 16
select select "amount"
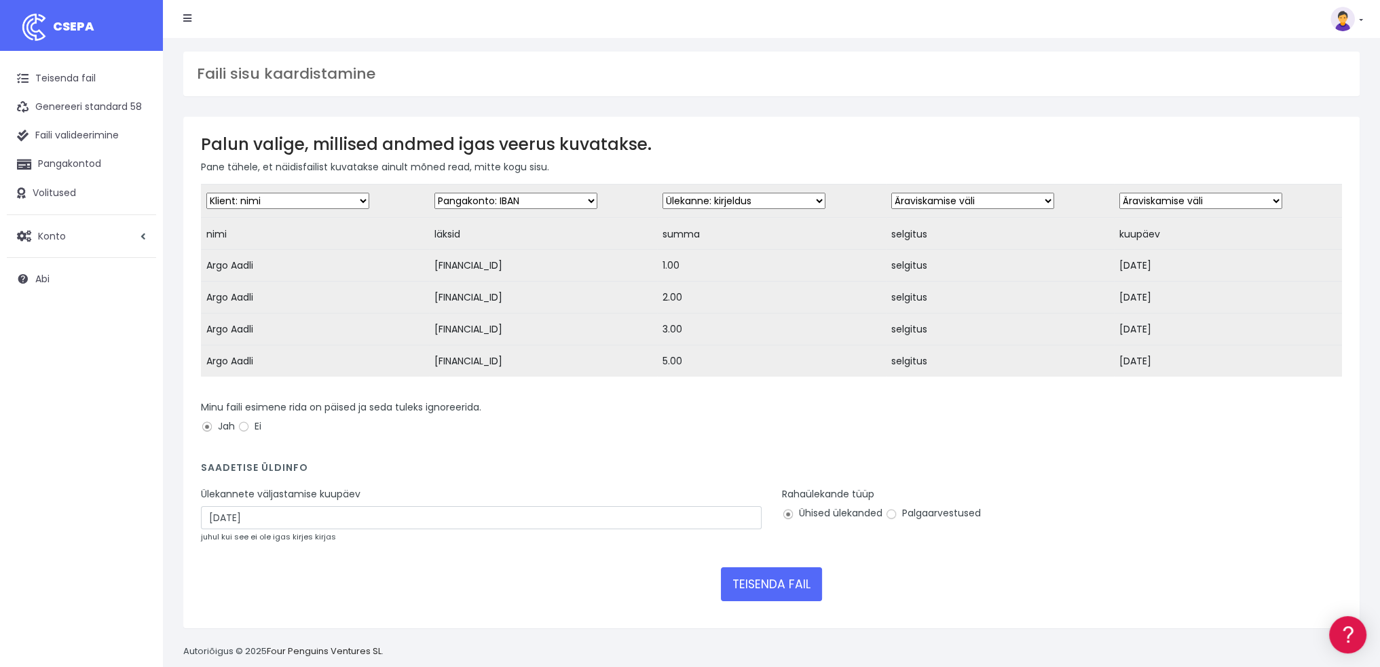
click at [663, 193] on select "Äraviskamise väli Klient: nimi Klient: DNI Klient: E-post Klient: viide Pangako…" at bounding box center [744, 201] width 163 height 16
click at [968, 200] on select "Äraviskamise väli Klient: nimi Klient: DNI Klient: E-post Klient: viide Pangako…" at bounding box center [973, 201] width 163 height 16
select select "description"
click at [892, 193] on select "Äraviskamise väli Klient: nimi Klient: DNI Klient: E-post Klient: viide Pangako…" at bounding box center [973, 201] width 163 height 16
click at [1217, 200] on select "Äraviskamise väli Klient: nimi Klient: DNI Klient: E-post Klient: viide Pangako…" at bounding box center [1201, 201] width 163 height 16
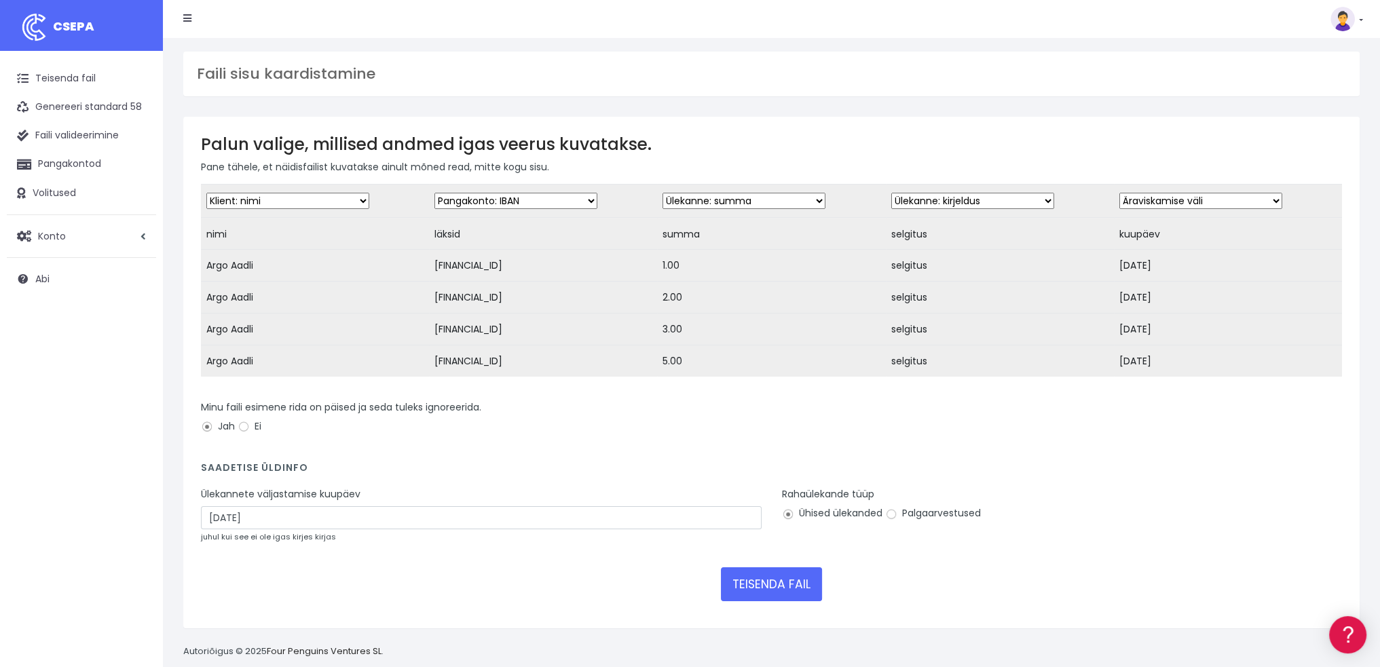
select select "date"
click at [1120, 193] on select "Äraviskamise väli Klient: nimi Klient: DNI Klient: E-post Klient: viide Pangako…" at bounding box center [1201, 201] width 163 height 16
click at [1162, 481] on h4 "Saadetise üldinfo" at bounding box center [771, 471] width 1141 height 18
click at [896, 521] on input "Palgaarvestused" at bounding box center [891, 515] width 12 height 12
radio input "true"
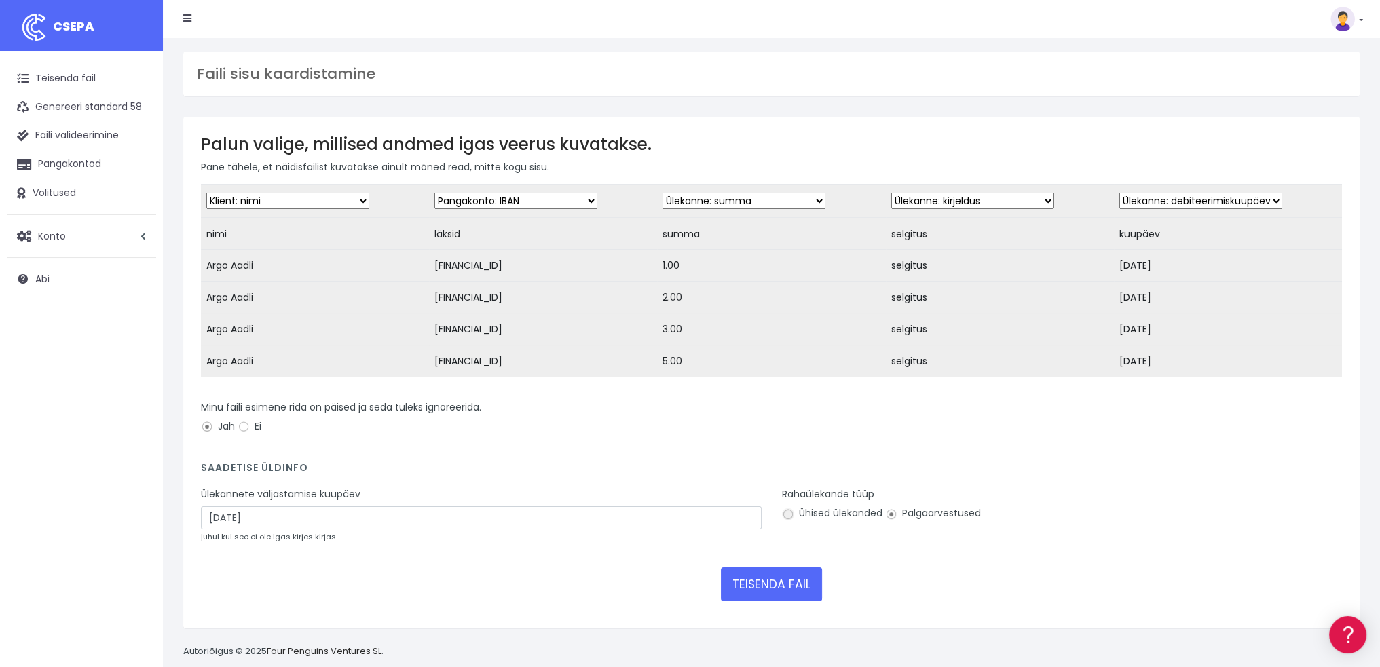
click at [787, 521] on input "Ühised ülekanded" at bounding box center [788, 515] width 12 height 12
radio input "true"
click at [912, 586] on div "TEISENDA FAIL" at bounding box center [771, 585] width 1141 height 34
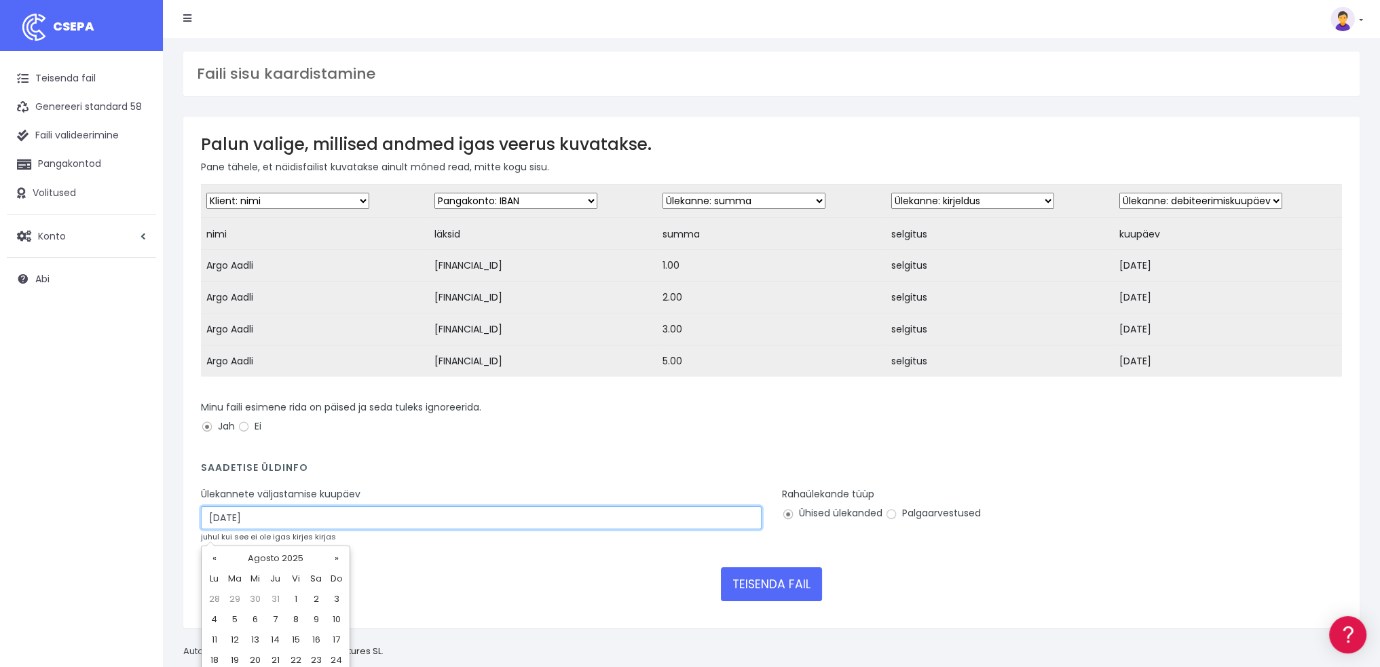
click at [221, 528] on input "29/08/2025" at bounding box center [481, 518] width 561 height 23
type input "27/08/2025"
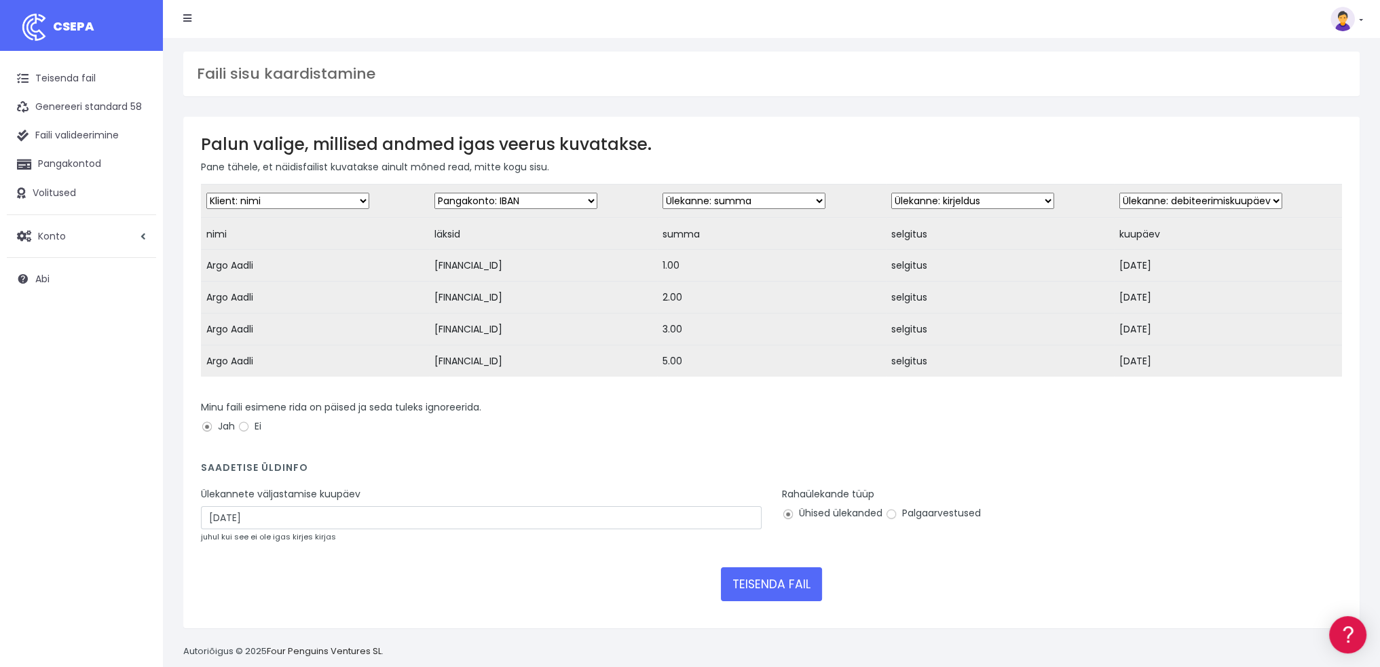
click at [523, 576] on div "TEISENDA FAIL" at bounding box center [771, 585] width 1141 height 34
click at [765, 593] on font "TEISENDA FAIL" at bounding box center [772, 585] width 78 height 16
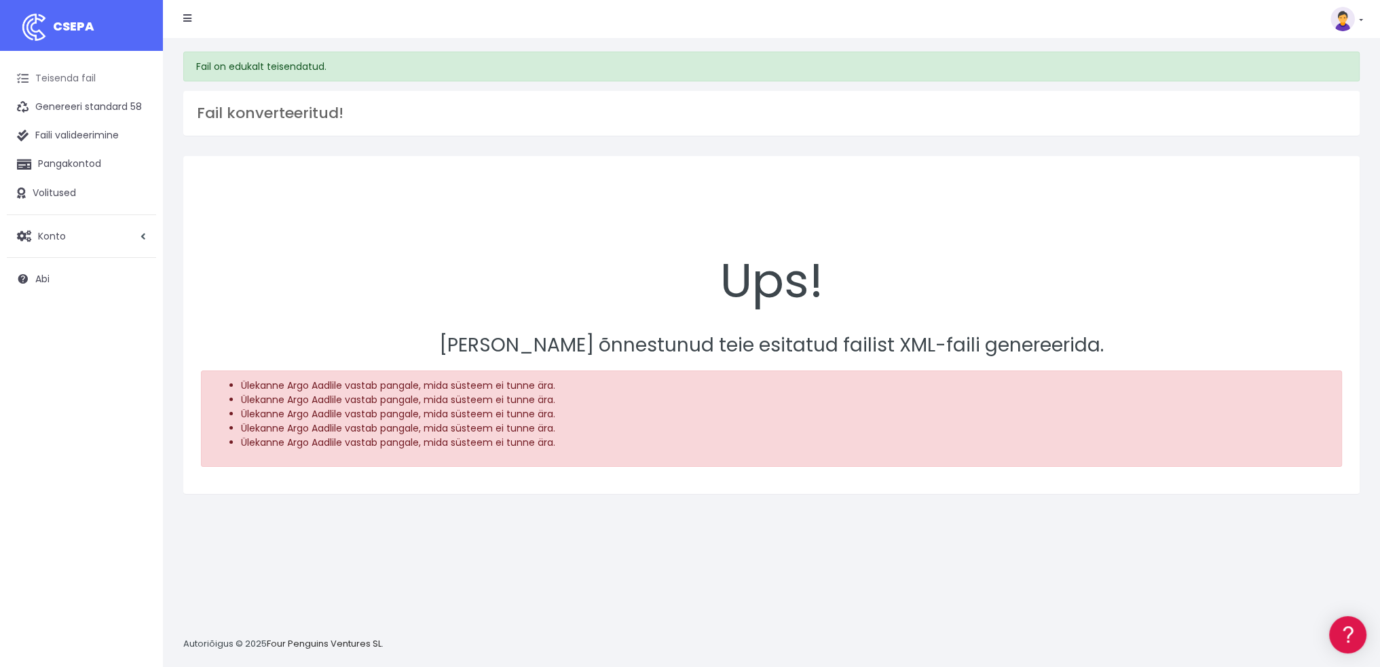
click at [60, 78] on font "Teisenda fail" at bounding box center [65, 78] width 60 height 14
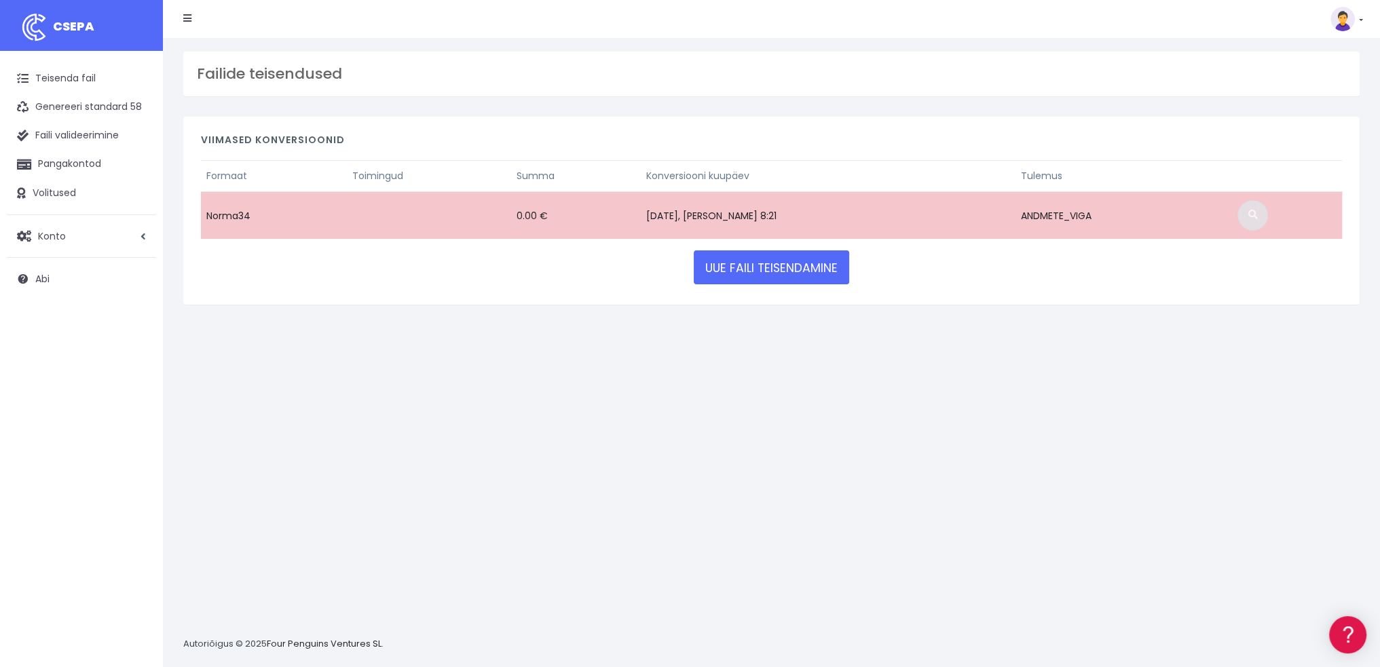
click at [1251, 215] on span at bounding box center [1253, 215] width 10 height 10
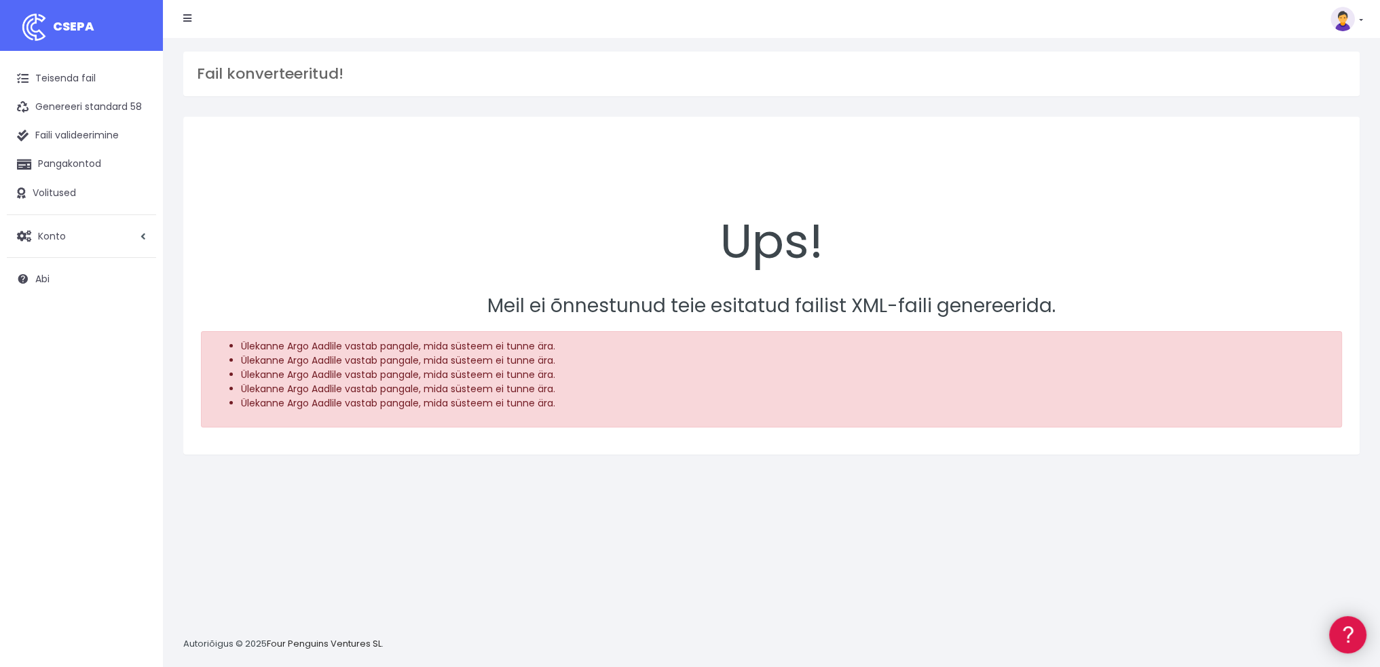
click at [1351, 625] on link at bounding box center [1348, 635] width 37 height 37
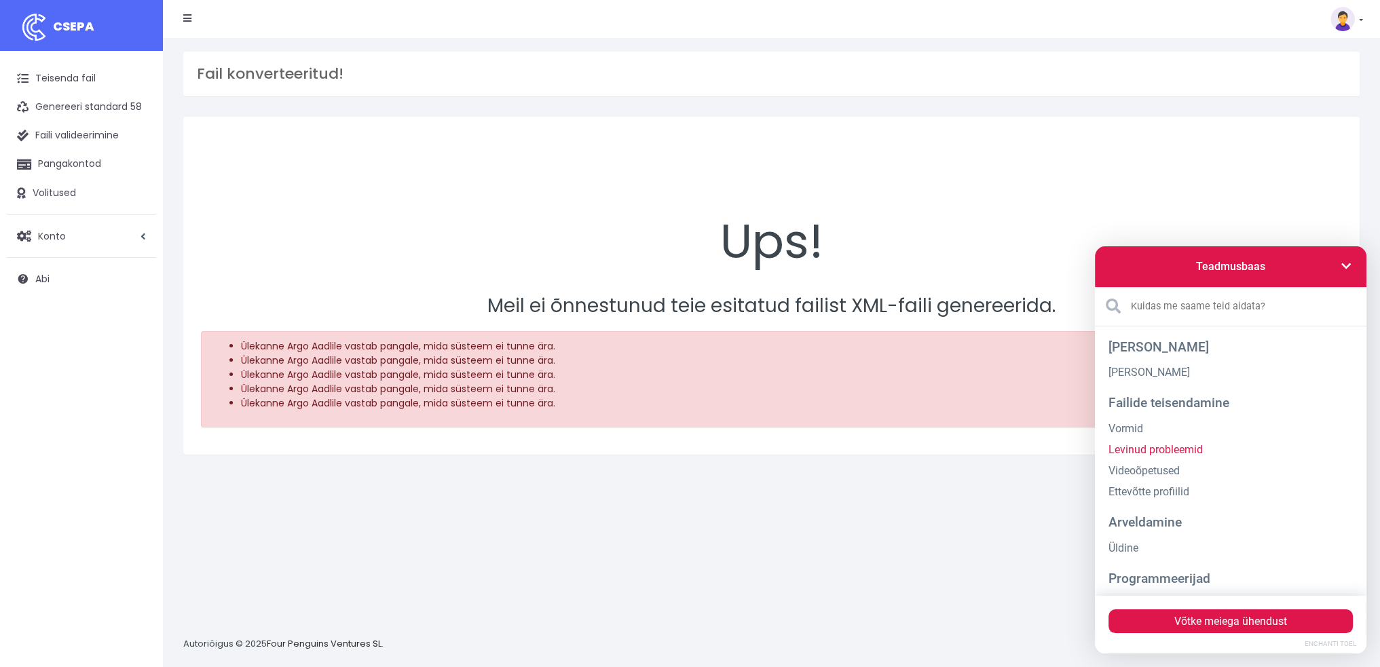
click at [1196, 442] on link "Levinud probleemid" at bounding box center [1231, 449] width 244 height 21
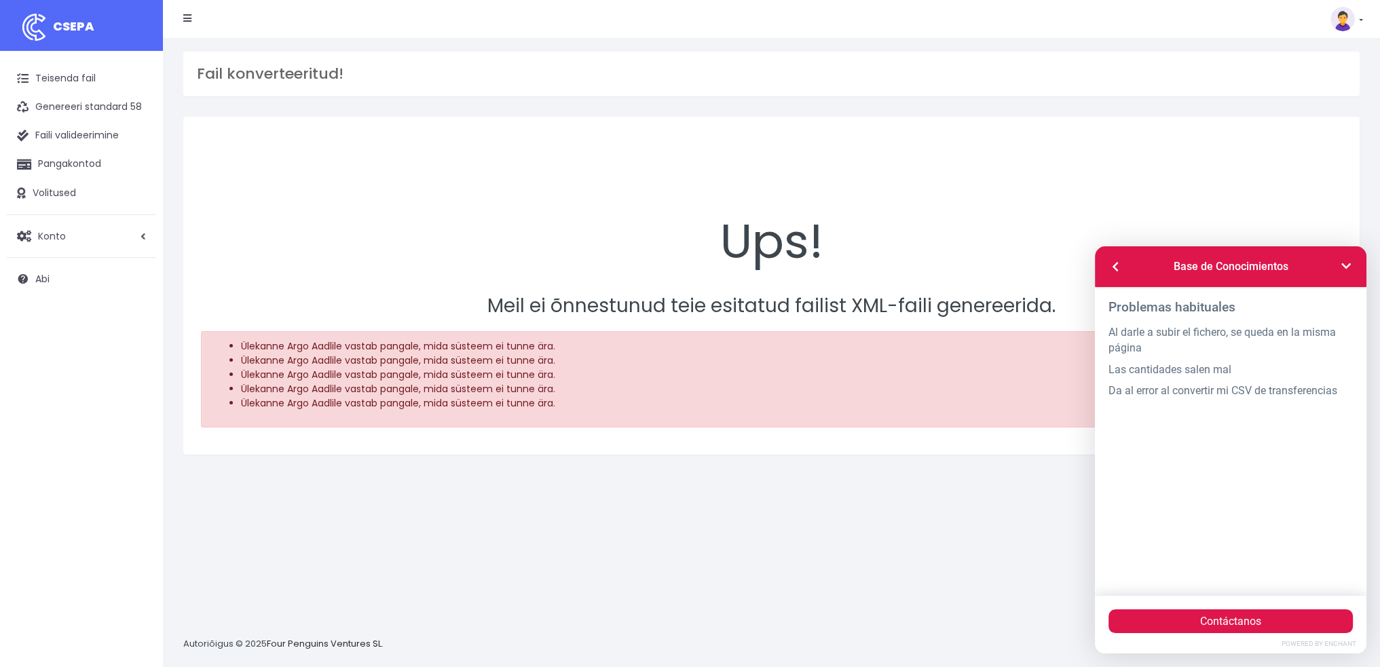
click at [1157, 205] on div "Ups!" at bounding box center [771, 205] width 1141 height 143
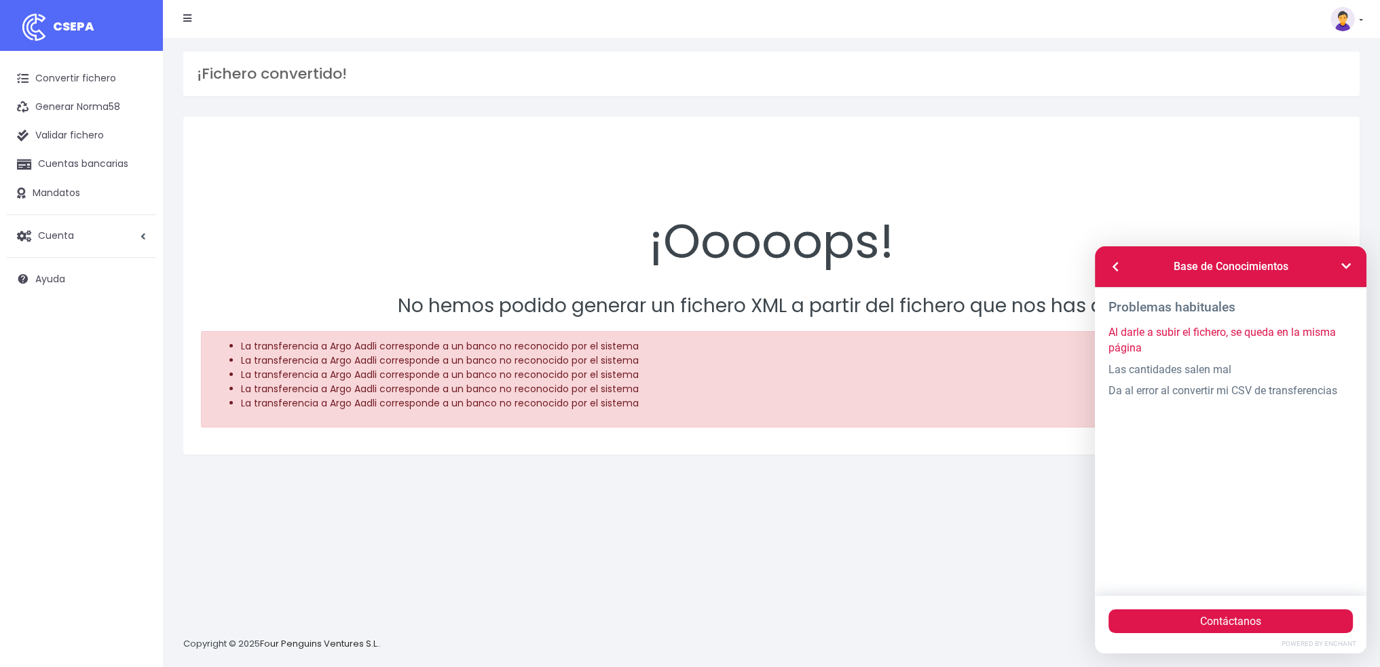
click at [1141, 332] on link "Al darle a subir el fichero, se queda en la misma página" at bounding box center [1231, 340] width 244 height 37
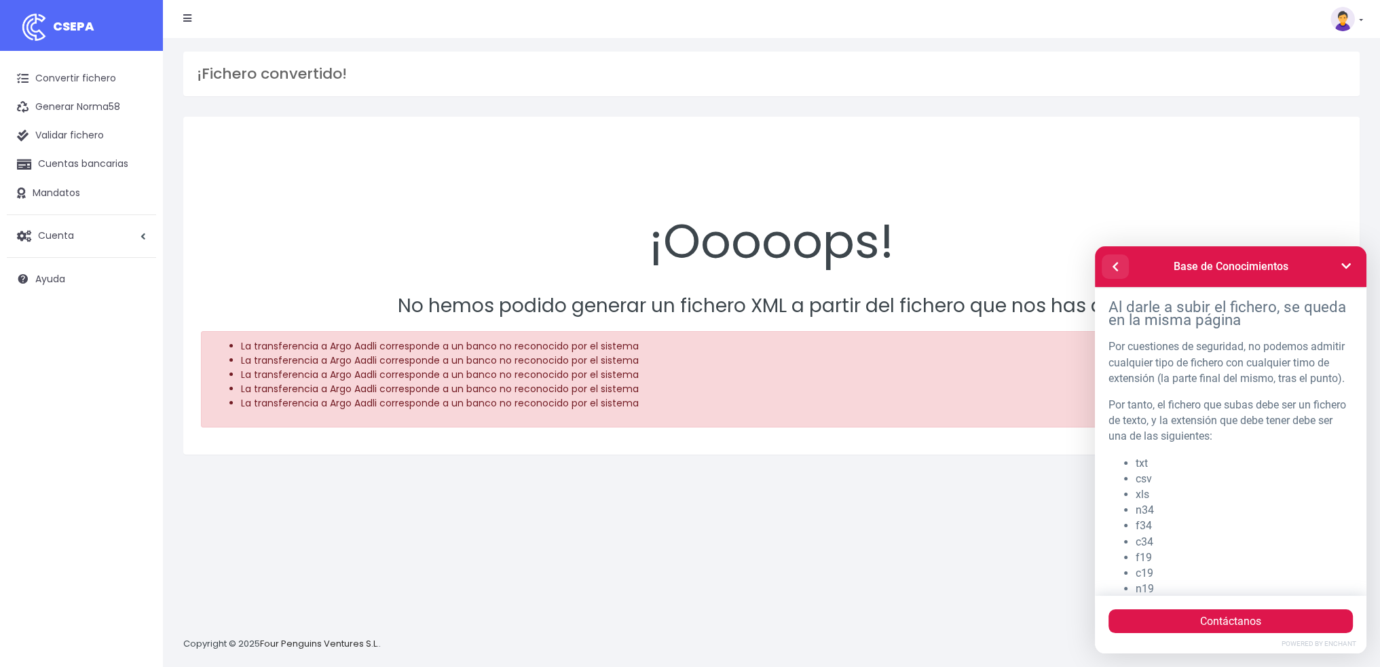
click at [1118, 270] on icon at bounding box center [1115, 266] width 11 height 11
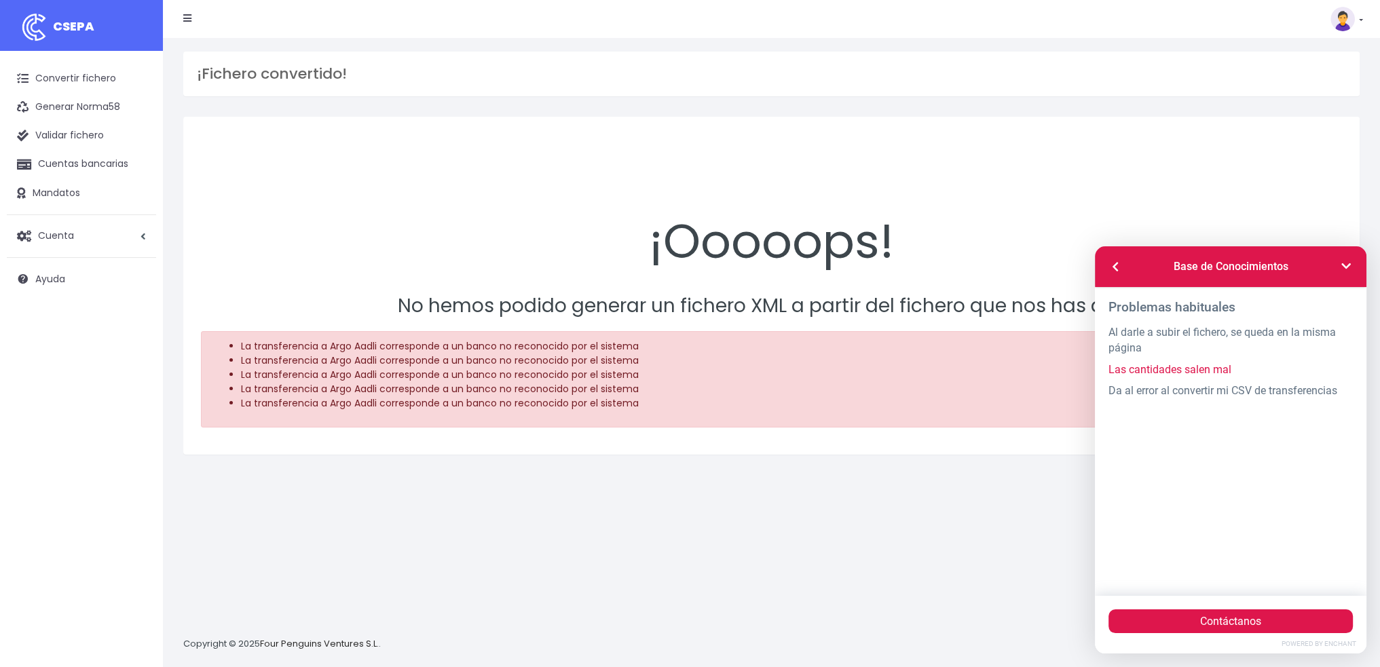
click at [1167, 368] on link "Las cantidades salen mal" at bounding box center [1231, 369] width 244 height 21
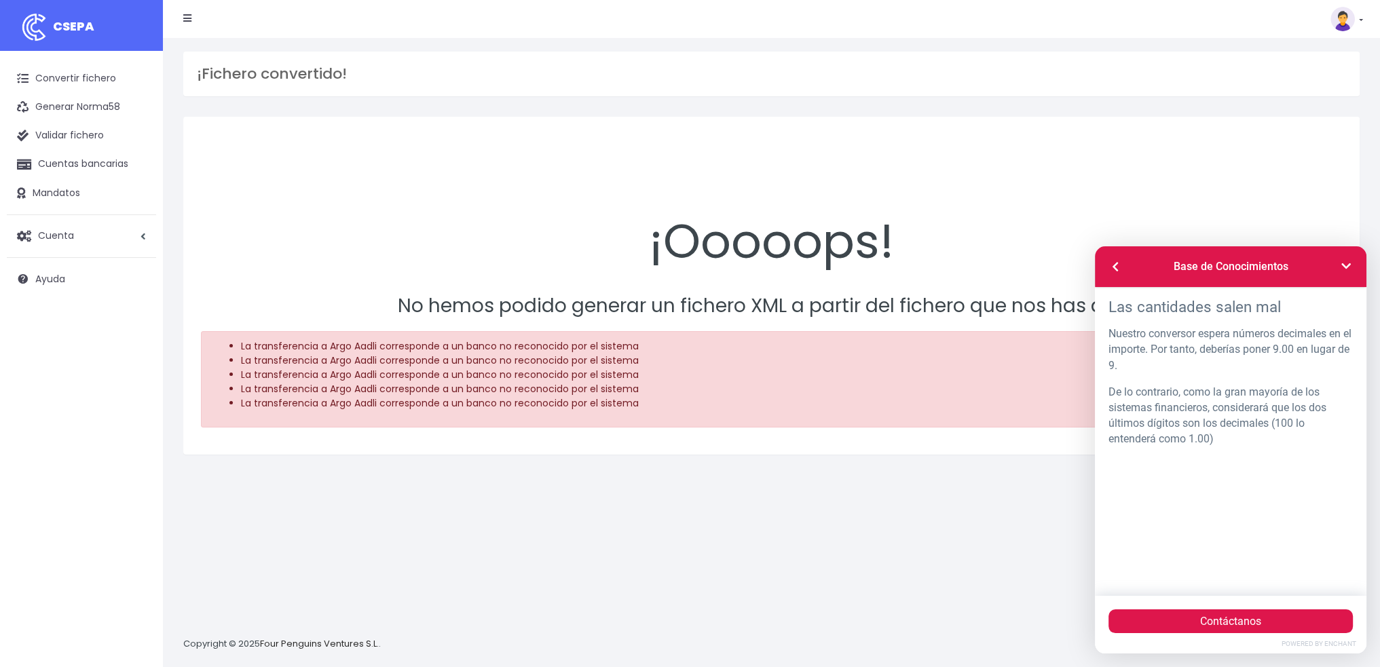
click at [1114, 271] on icon at bounding box center [1115, 266] width 11 height 11
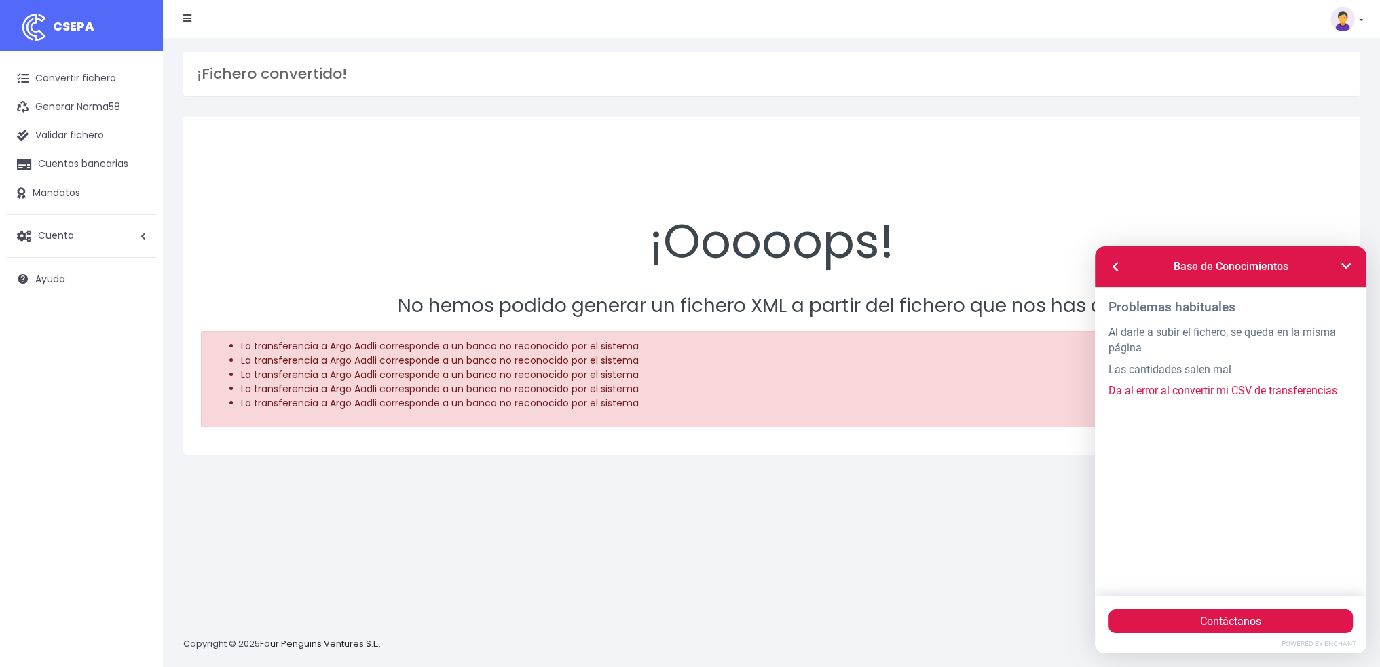
click at [1198, 389] on link "Da al error al convertir mi CSV de transferencias" at bounding box center [1231, 390] width 244 height 21
